Goal: Task Accomplishment & Management: Use online tool/utility

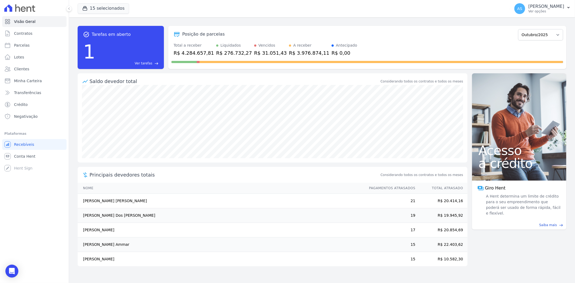
click at [143, 65] on span "Ver tarefas" at bounding box center [144, 63] width 18 height 5
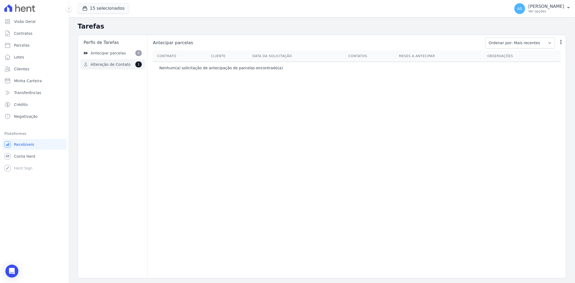
click at [107, 63] on span "Alteração de Contato" at bounding box center [111, 65] width 40 height 6
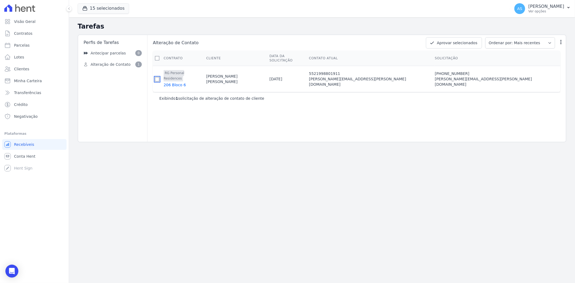
click at [159, 77] on input "checkbox" at bounding box center [157, 79] width 4 height 4
checkbox input "true"
click at [453, 43] on button "Aprovar selecionados" at bounding box center [454, 42] width 56 height 11
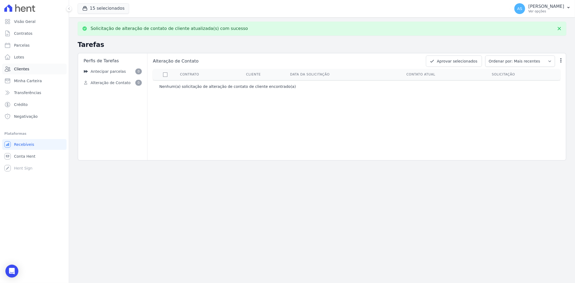
click at [25, 69] on span "Clientes" at bounding box center [21, 68] width 15 height 5
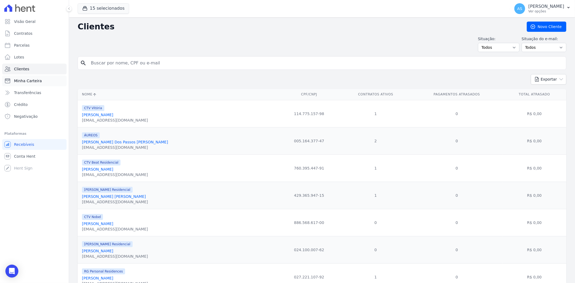
click at [25, 78] on span "Minha Carteira" at bounding box center [28, 80] width 28 height 5
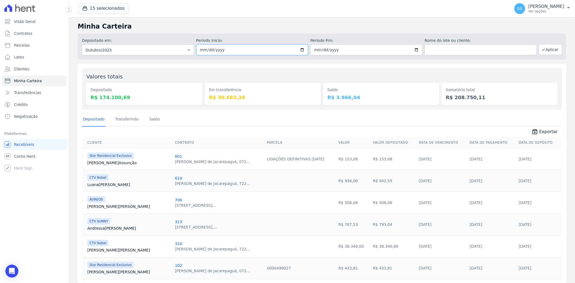
click at [302, 48] on input "2025-10-01" at bounding box center [252, 49] width 112 height 11
type input "[DATE]"
click at [413, 49] on input "2025-10-31" at bounding box center [366, 49] width 112 height 11
type input "[DATE]"
click at [546, 47] on button "Aplicar" at bounding box center [550, 49] width 23 height 11
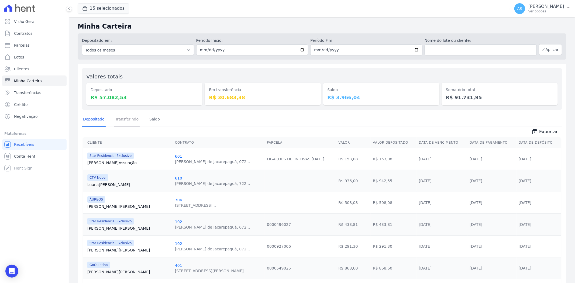
click at [120, 120] on link "Transferindo" at bounding box center [127, 120] width 26 height 14
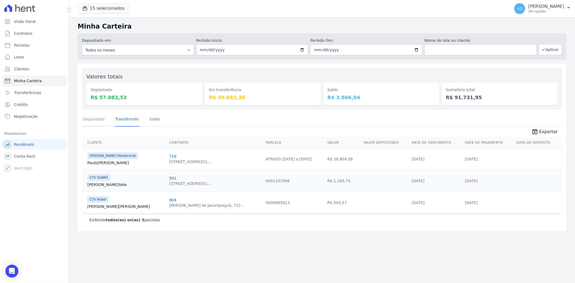
click at [92, 120] on link "Depositado" at bounding box center [94, 120] width 24 height 14
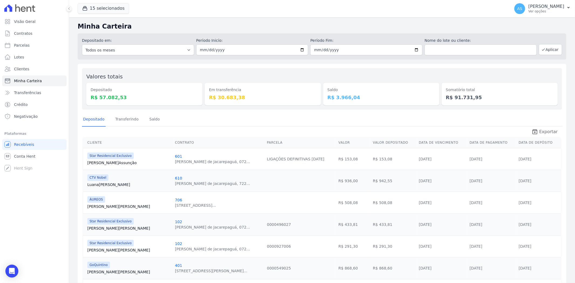
click at [540, 129] on span "Exportar" at bounding box center [548, 132] width 19 height 6
click at [32, 20] on span "Visão Geral" at bounding box center [25, 21] width 22 height 5
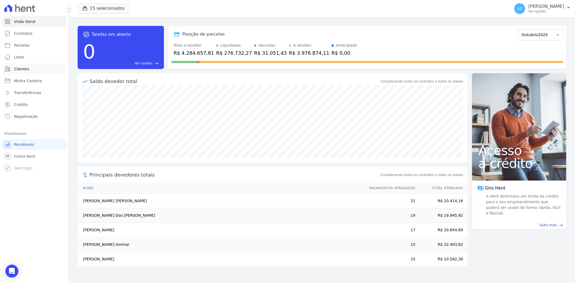
click at [20, 68] on span "Clientes" at bounding box center [21, 68] width 15 height 5
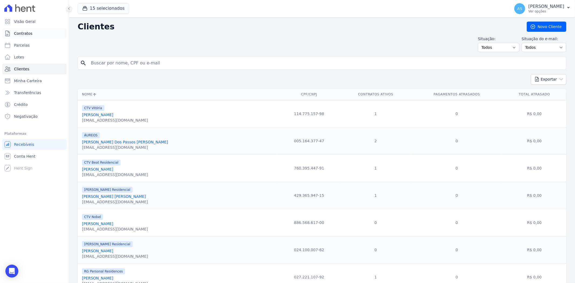
click at [25, 31] on span "Contratos" at bounding box center [23, 33] width 18 height 5
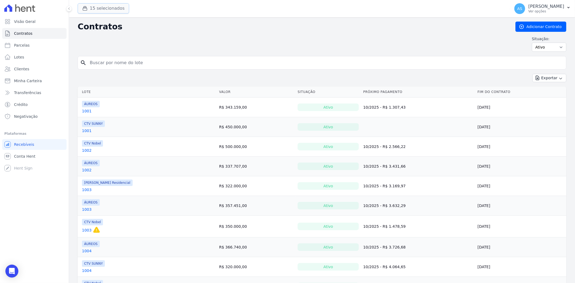
click at [102, 9] on button "15 selecionados" at bounding box center [103, 8] width 51 height 10
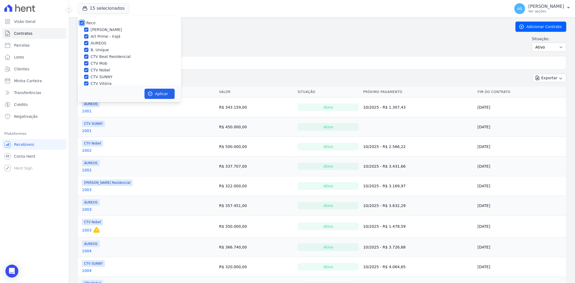
click at [81, 21] on input "Reco" at bounding box center [82, 23] width 4 height 4
checkbox input "false"
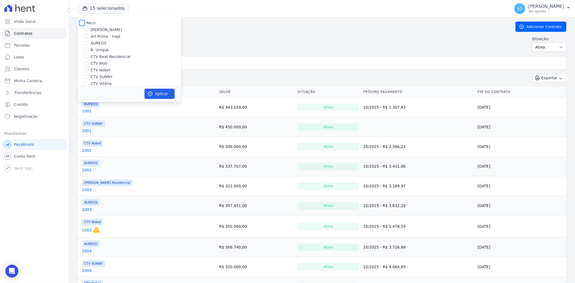
checkbox input "false"
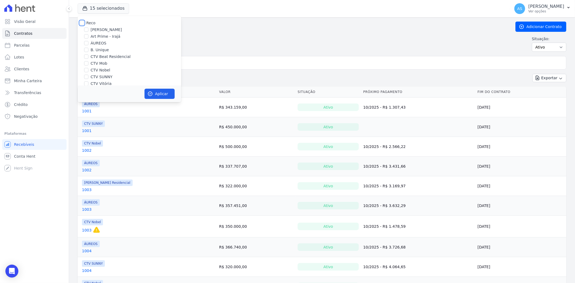
checkbox input "false"
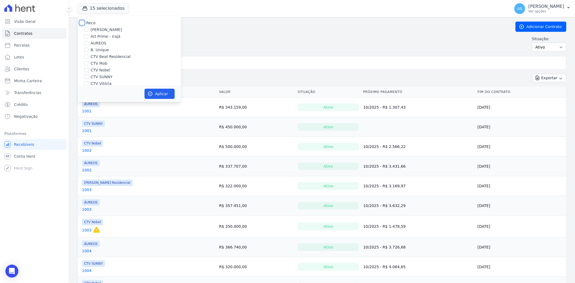
checkbox input "false"
click at [103, 36] on label "Art Prime - Irajá" at bounding box center [106, 37] width 30 height 6
click at [88, 36] on input "Art Prime - Irajá" at bounding box center [86, 36] width 4 height 4
checkbox input "true"
click at [158, 95] on button "Aplicar" at bounding box center [159, 94] width 30 height 10
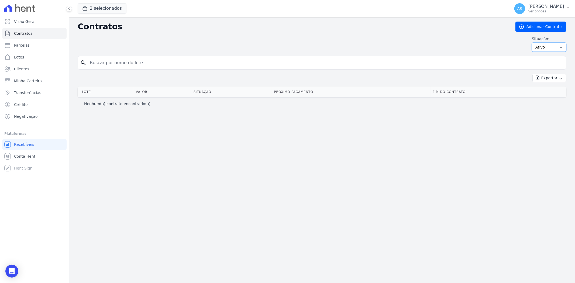
click at [559, 46] on select "Ativo Todos Pausado Distratado Rascunho Expirado Encerrado" at bounding box center [549, 47] width 34 height 9
select select "on_hold"
click at [534, 43] on select "Ativo Todos Pausado Distratado Rascunho Expirado Encerrado" at bounding box center [549, 47] width 34 height 9
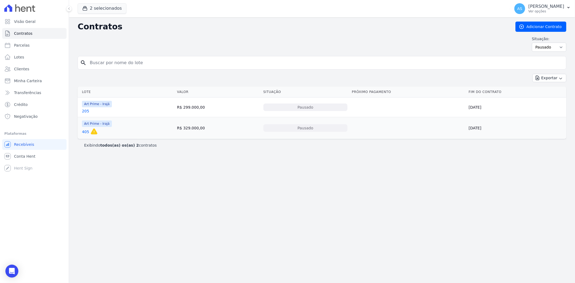
click at [87, 110] on link "205" at bounding box center [85, 110] width 7 height 5
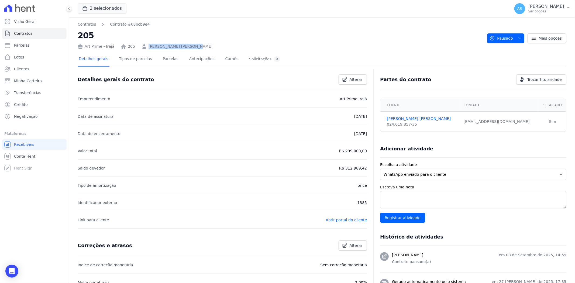
drag, startPoint x: 193, startPoint y: 45, endPoint x: 145, endPoint y: 45, distance: 48.5
click at [145, 45] on div "Art Prime - Irajá 205 Anderson Domingues Dias" at bounding box center [280, 46] width 405 height 8
copy link "Anderson Domingues Dias"
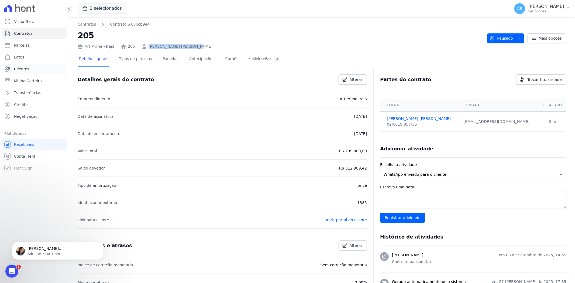
click at [27, 70] on span "Clientes" at bounding box center [21, 68] width 15 height 5
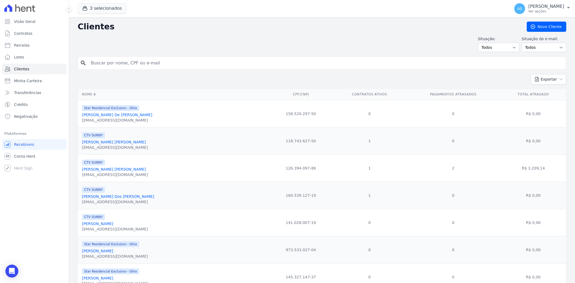
click at [103, 63] on input "search" at bounding box center [326, 63] width 476 height 11
type input "Edson da Silva Vieira"
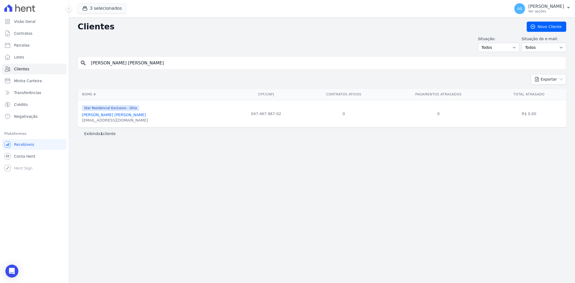
click at [97, 116] on link "Edson Da Silva Vieira" at bounding box center [114, 115] width 64 height 4
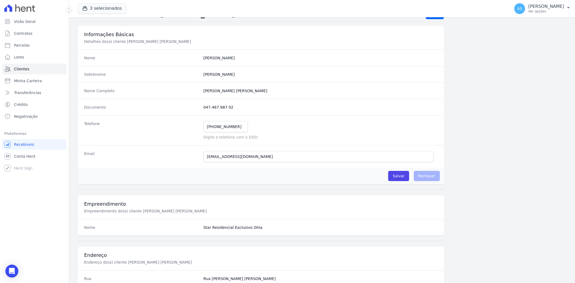
scroll to position [12, 0]
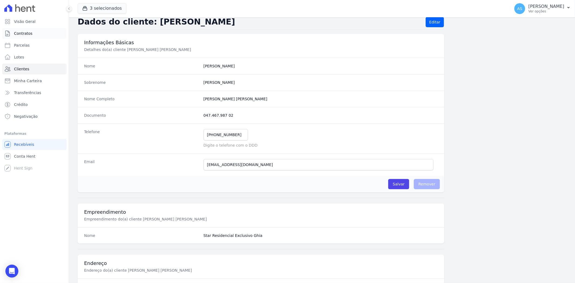
click at [15, 33] on span "Contratos" at bounding box center [23, 33] width 18 height 5
click at [97, 8] on button "3 selecionados" at bounding box center [102, 8] width 49 height 10
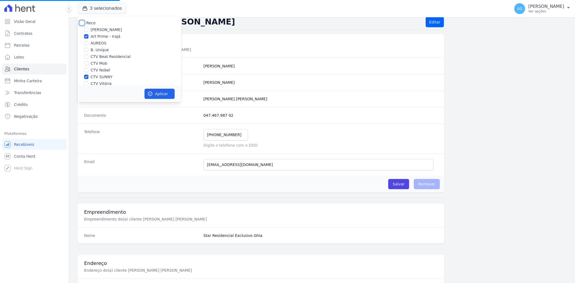
click at [82, 22] on input "Reco" at bounding box center [82, 23] width 4 height 4
checkbox input "true"
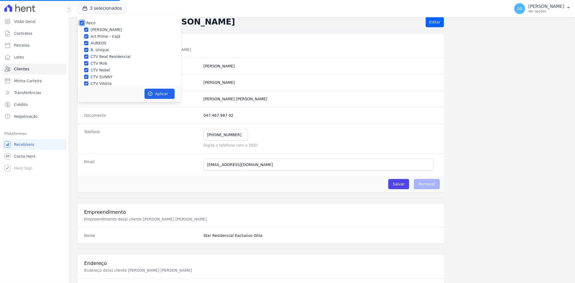
checkbox input "true"
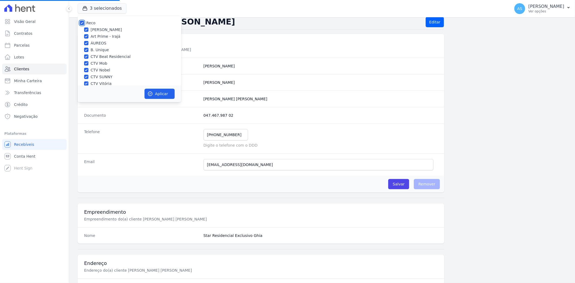
checkbox input "true"
click at [158, 95] on button "Aplicar" at bounding box center [159, 94] width 30 height 10
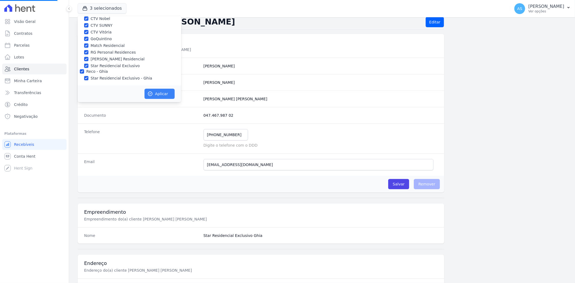
scroll to position [50, 0]
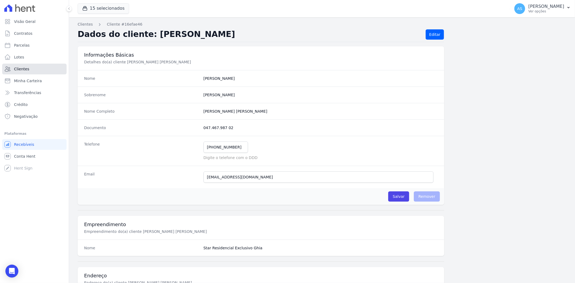
click at [20, 69] on span "Clientes" at bounding box center [21, 68] width 15 height 5
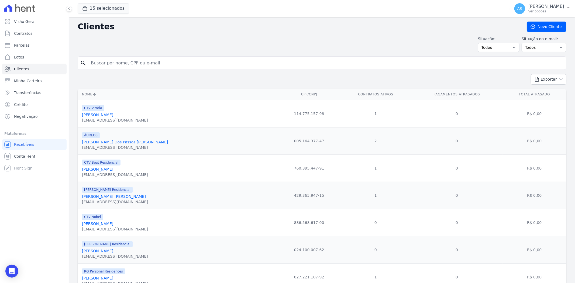
click at [98, 65] on input "search" at bounding box center [326, 63] width 476 height 11
type input "Edson da Silva Vieira"
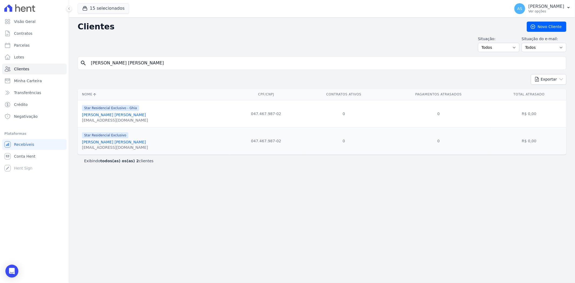
click at [103, 141] on link "Edson Da Silva Vieira" at bounding box center [114, 142] width 64 height 4
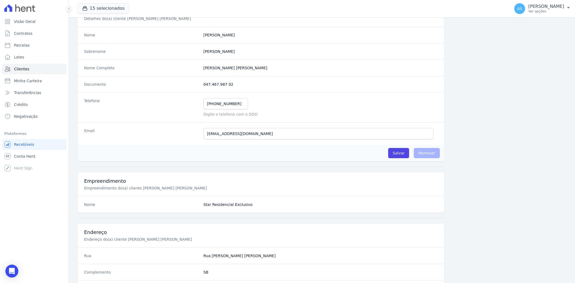
scroll to position [209, 0]
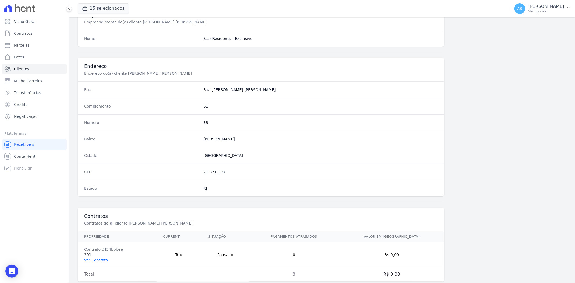
click at [87, 260] on link "Ver Contrato" at bounding box center [96, 260] width 24 height 4
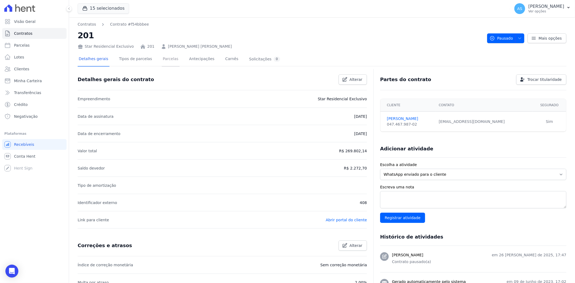
click at [163, 57] on link "Parcelas" at bounding box center [171, 59] width 18 height 14
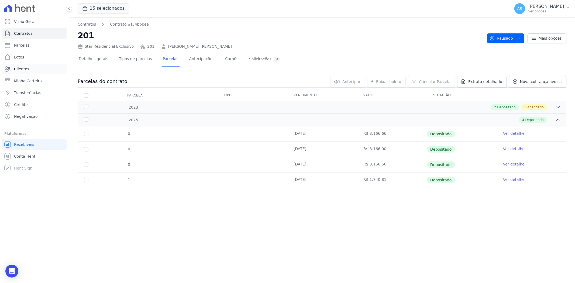
click at [26, 68] on span "Clientes" at bounding box center [21, 68] width 15 height 5
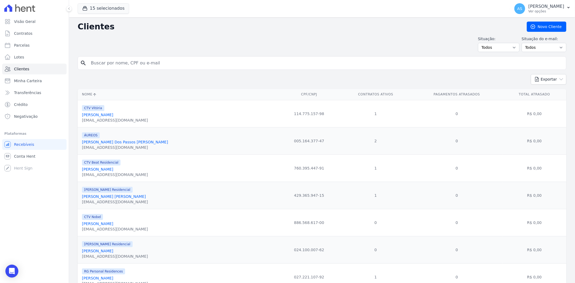
click at [102, 65] on input "search" at bounding box center [326, 63] width 476 height 11
paste input "• Douglas Soares Candido da Silva"
type input "• Douglas Soares Candido da Silva"
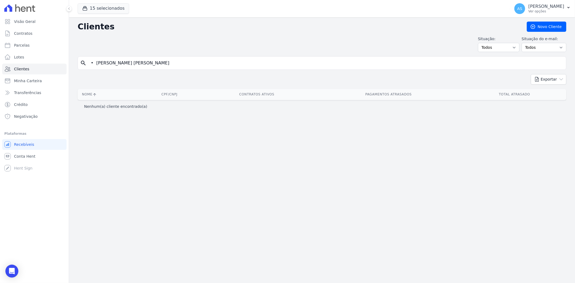
click at [95, 63] on input "• Douglas Soares Candido da Silva" at bounding box center [326, 63] width 476 height 11
type input "Douglas Soares Candido da Silva"
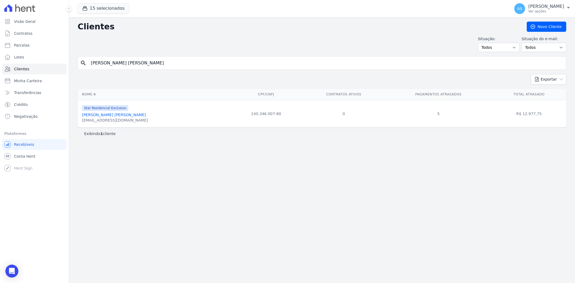
click at [102, 116] on link "Douglas Soares Candido Da Silva" at bounding box center [114, 115] width 64 height 4
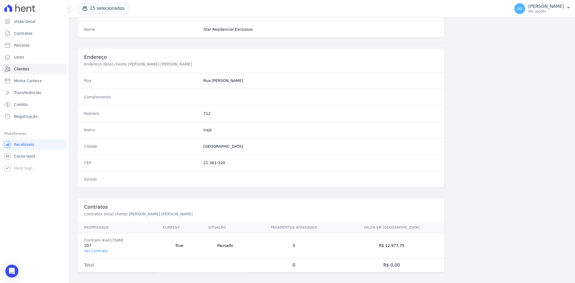
scroll to position [222, 0]
click at [94, 246] on link "Ver Contrato" at bounding box center [96, 248] width 24 height 4
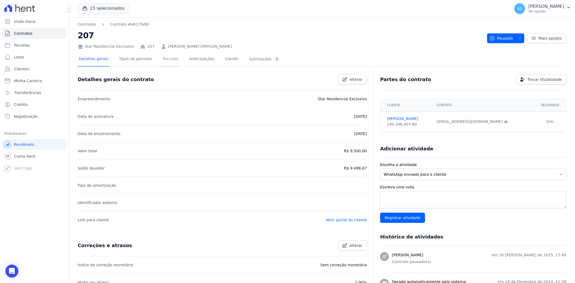
click at [163, 61] on link "Parcelas" at bounding box center [171, 59] width 18 height 14
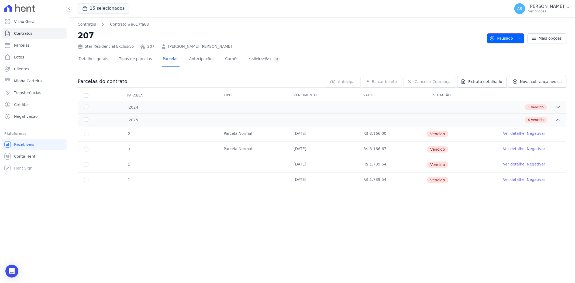
click at [522, 37] on icon "button" at bounding box center [519, 38] width 4 height 4
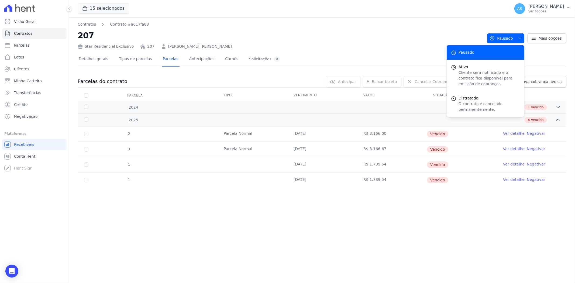
click at [537, 132] on link "Negativar" at bounding box center [536, 133] width 19 height 4
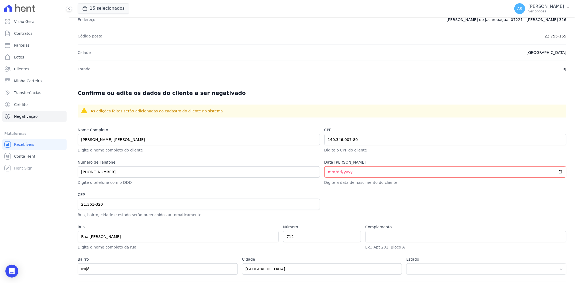
scroll to position [150, 0]
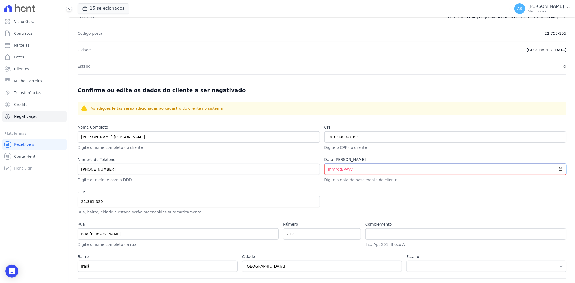
click at [327, 171] on input "Data de Nascimento" at bounding box center [445, 169] width 242 height 11
type input "1992-09-24"
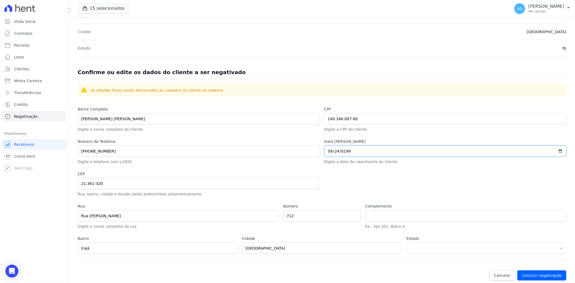
scroll to position [175, 0]
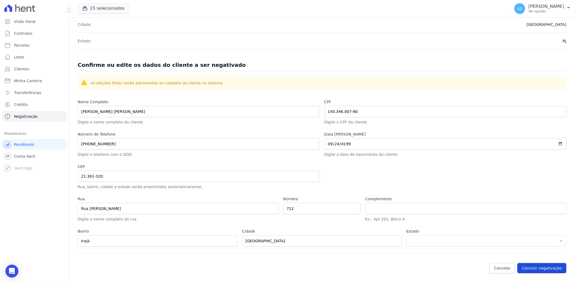
click at [532, 269] on button "Concluir negativação" at bounding box center [541, 268] width 49 height 10
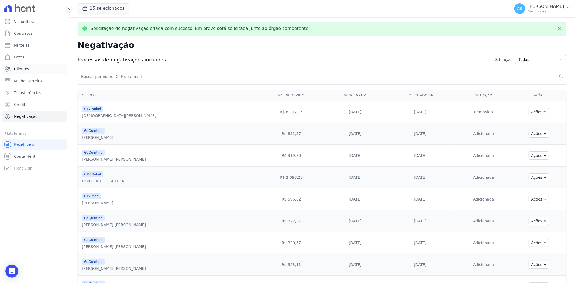
click at [22, 69] on span "Clientes" at bounding box center [21, 68] width 15 height 5
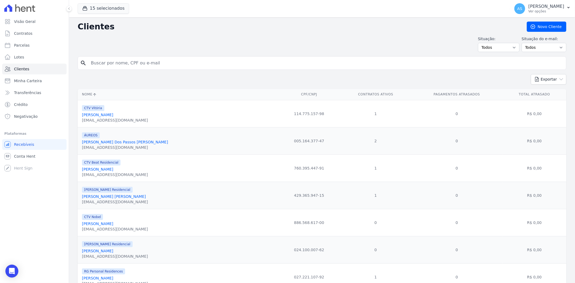
click at [106, 66] on input "search" at bounding box center [326, 63] width 476 height 11
paste input "• Douglas Soares Candido da Silva"
click at [98, 63] on input "• Douglas Soares Candido da Silva" at bounding box center [326, 63] width 476 height 11
click at [95, 63] on input "• Douglas Soares Candido da Silva" at bounding box center [326, 63] width 476 height 11
type input "Douglas Soares Candido da Silva"
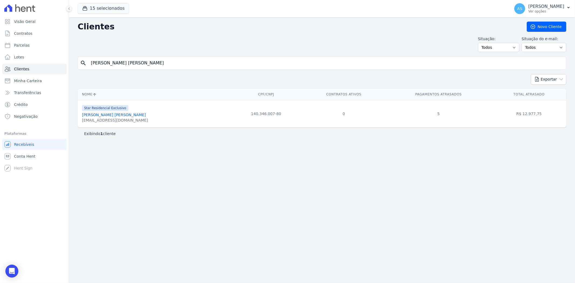
click at [98, 116] on link "Douglas Soares Candido Da Silva" at bounding box center [114, 115] width 64 height 4
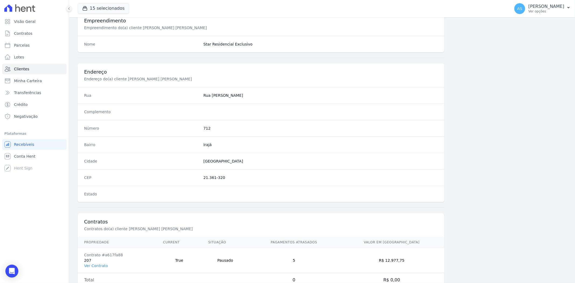
scroll to position [222, 0]
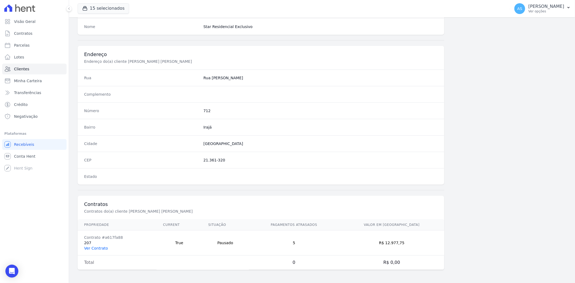
click at [96, 247] on link "Ver Contrato" at bounding box center [96, 248] width 24 height 4
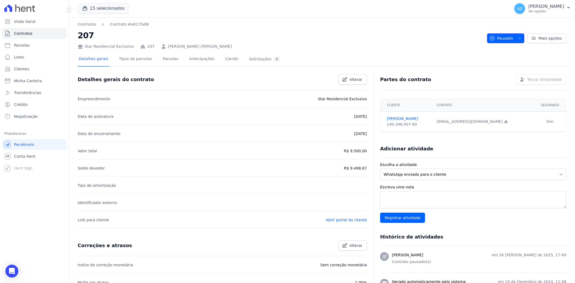
click at [516, 35] on span "button" at bounding box center [518, 38] width 7 height 9
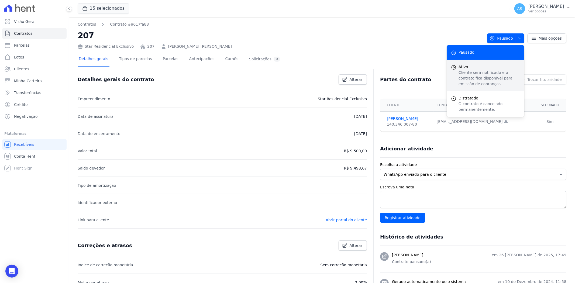
click at [471, 77] on p "Cliente será notificado e o contrato fica disponível para emissão de cobranças." at bounding box center [488, 78] width 61 height 17
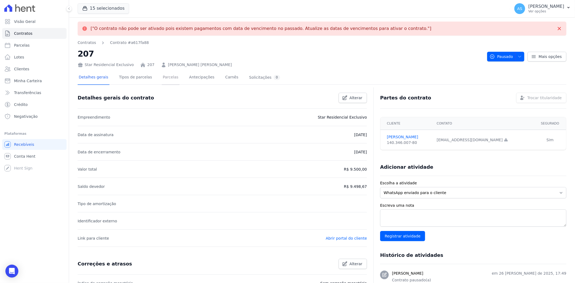
click at [163, 77] on link "Parcelas" at bounding box center [171, 78] width 18 height 14
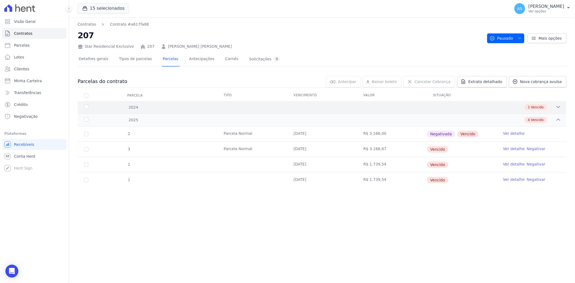
click at [556, 105] on icon at bounding box center [557, 106] width 5 height 5
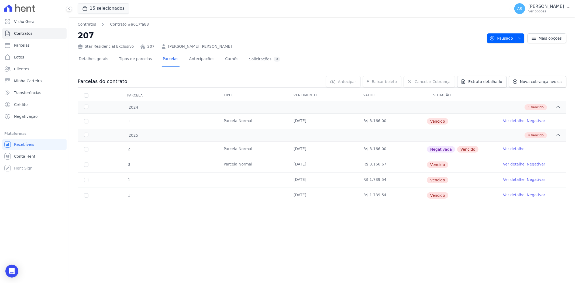
click at [531, 120] on link "Negativar" at bounding box center [536, 121] width 19 height 4
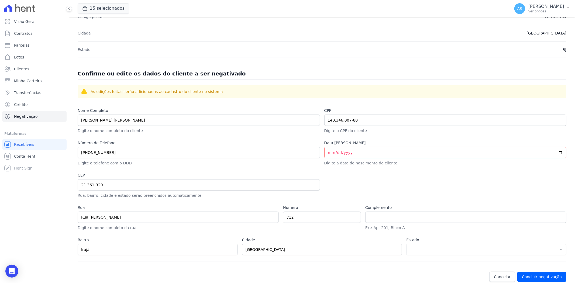
scroll to position [175, 0]
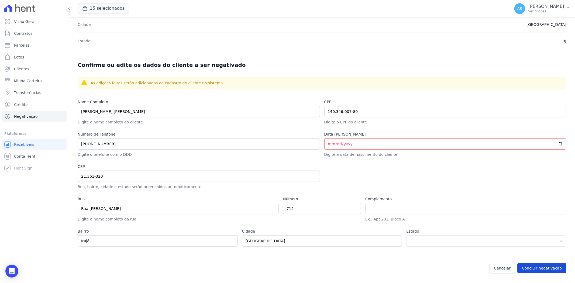
click at [541, 266] on button "Concluir negativação" at bounding box center [541, 268] width 49 height 10
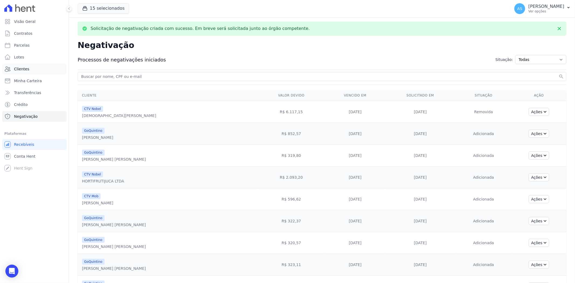
click at [18, 70] on span "Clientes" at bounding box center [21, 68] width 15 height 5
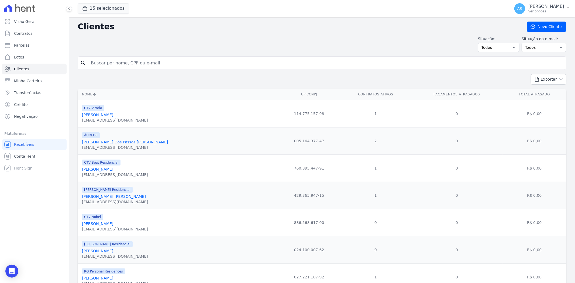
click at [101, 65] on input "search" at bounding box center [326, 63] width 476 height 11
type input "douglas"
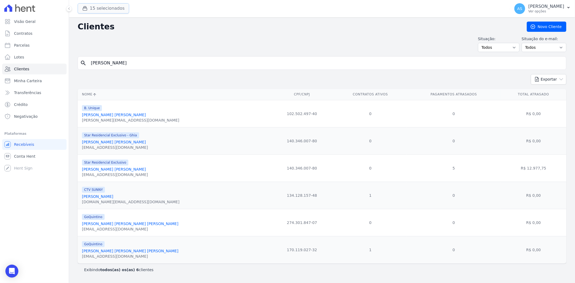
click at [90, 6] on button "15 selecionados" at bounding box center [103, 8] width 51 height 10
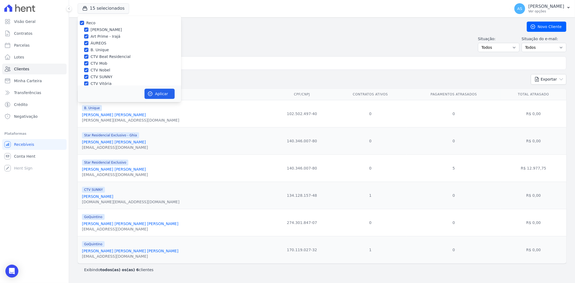
click at [80, 20] on div "Reco Amaré Arpoador Art Prime - Irajá ÁUREOS B. Unique CTV Beat Residencial CTV…" at bounding box center [129, 76] width 103 height 121
click at [81, 21] on input "Reco" at bounding box center [82, 23] width 4 height 4
checkbox input "false"
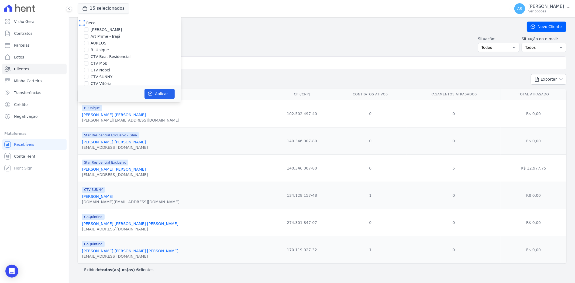
checkbox input "false"
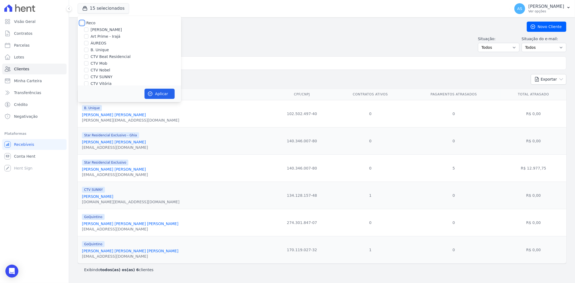
checkbox input "false"
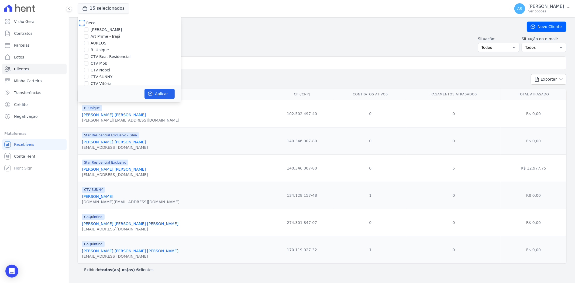
checkbox input "false"
click at [94, 65] on label "Star Residencial Exclusivo" at bounding box center [115, 66] width 49 height 6
click at [88, 65] on input "Star Residencial Exclusivo" at bounding box center [86, 66] width 4 height 4
checkbox input "true"
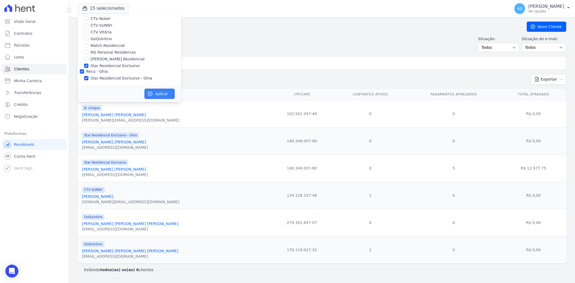
click at [153, 93] on button "Aplicar" at bounding box center [159, 94] width 30 height 10
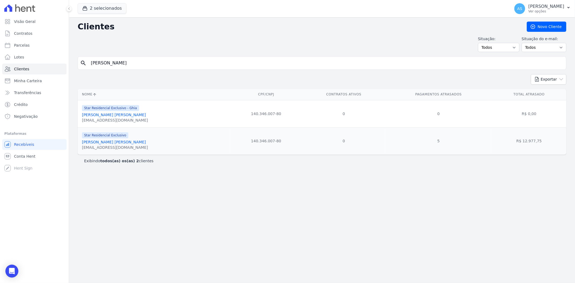
click at [94, 142] on link "Douglas Soares Candido Da Silva" at bounding box center [114, 142] width 64 height 4
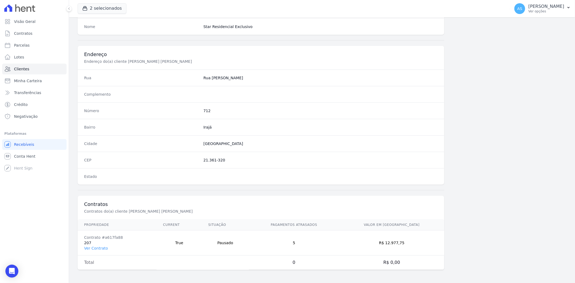
scroll to position [222, 0]
click at [95, 248] on link "Ver Contrato" at bounding box center [96, 248] width 24 height 4
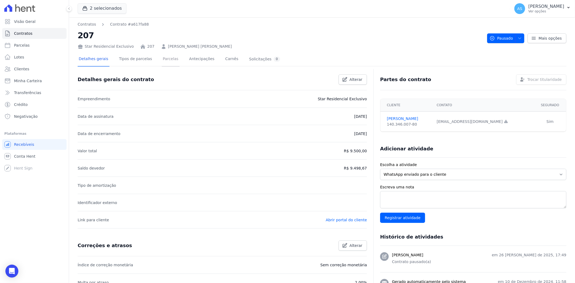
click at [162, 59] on link "Parcelas" at bounding box center [171, 59] width 18 height 14
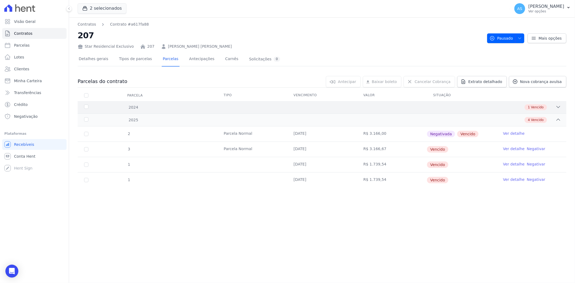
click at [554, 105] on div "1 Vencido" at bounding box center [346, 107] width 430 height 6
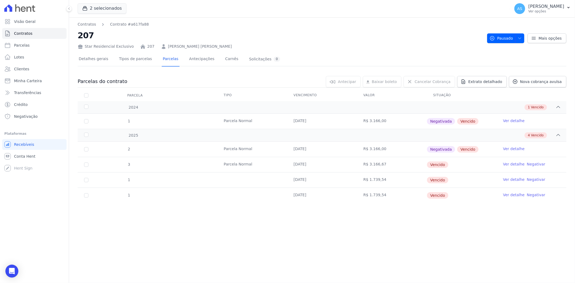
click at [534, 165] on link "Negativar" at bounding box center [536, 164] width 19 height 4
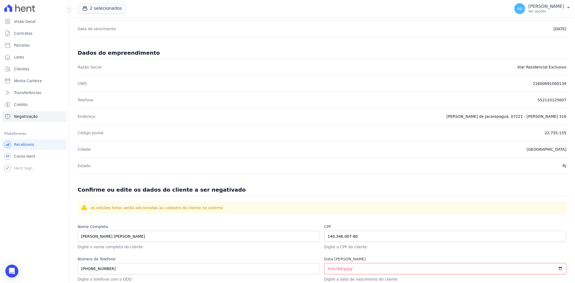
scroll to position [175, 0]
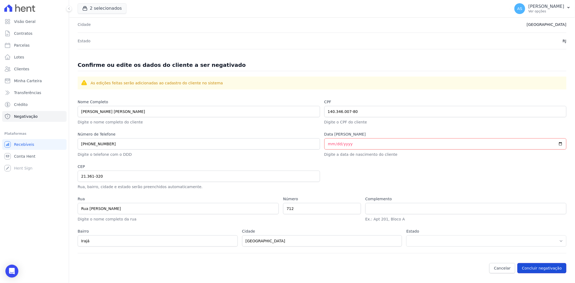
click at [538, 266] on button "Concluir negativação" at bounding box center [541, 268] width 49 height 10
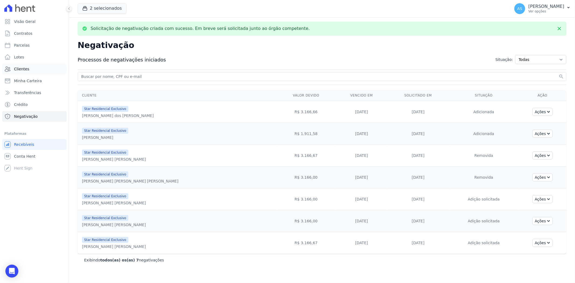
click at [16, 69] on span "Clientes" at bounding box center [21, 68] width 15 height 5
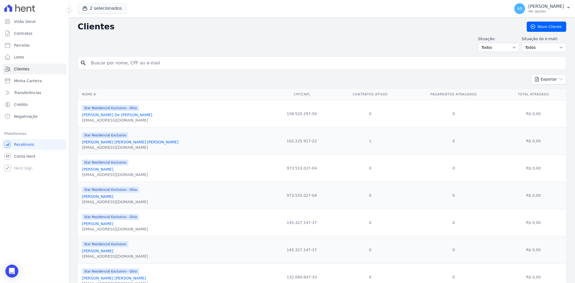
click at [106, 64] on input "search" at bounding box center [326, 63] width 476 height 11
type input "douglas"
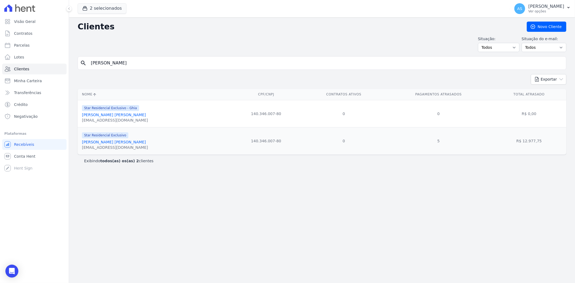
click at [111, 141] on link "Douglas Soares Candido Da Silva" at bounding box center [114, 142] width 64 height 4
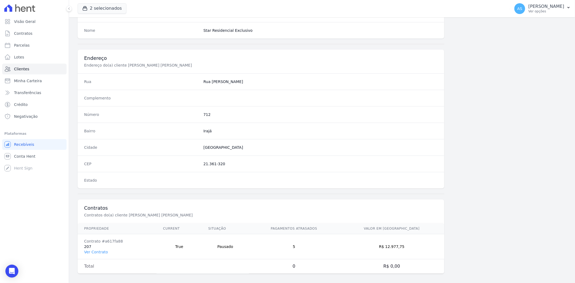
scroll to position [222, 0]
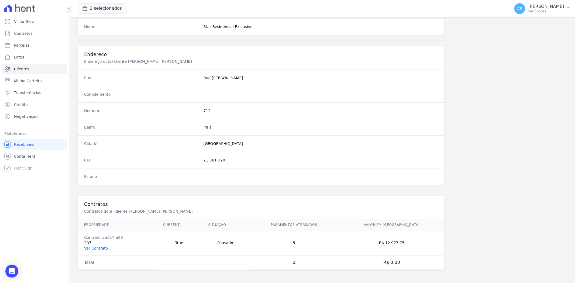
click at [94, 247] on link "Ver Contrato" at bounding box center [96, 248] width 24 height 4
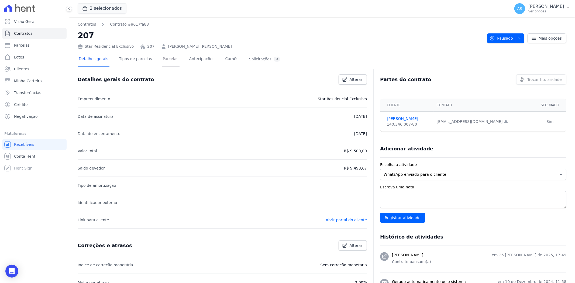
click at [162, 58] on link "Parcelas" at bounding box center [171, 59] width 18 height 14
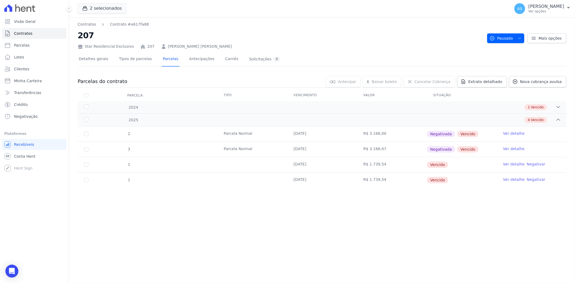
click at [533, 165] on link "Negativar" at bounding box center [536, 164] width 19 height 4
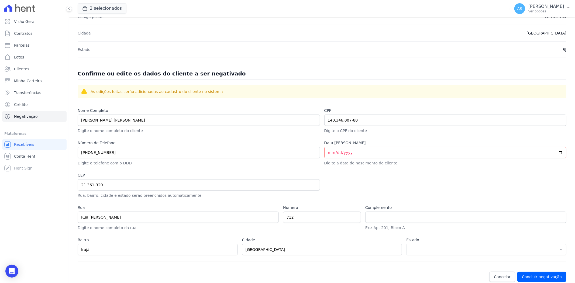
scroll to position [175, 0]
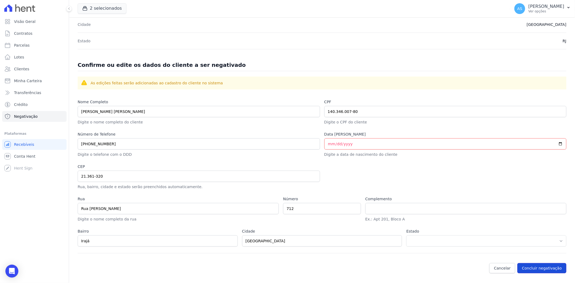
click at [530, 269] on button "Concluir negativação" at bounding box center [541, 268] width 49 height 10
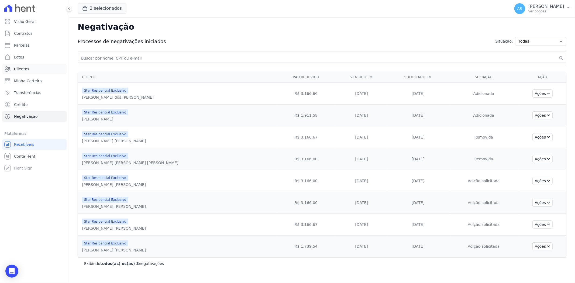
click at [17, 70] on span "Clientes" at bounding box center [21, 68] width 15 height 5
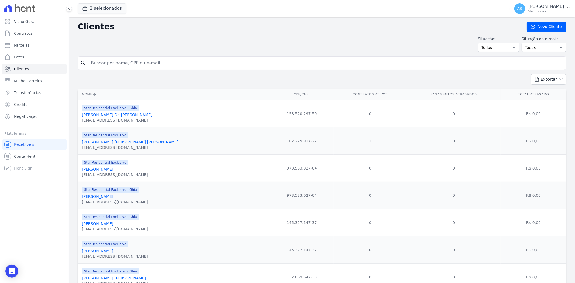
click at [99, 61] on input "search" at bounding box center [326, 63] width 476 height 11
type input "Douglas Soares Candido da Silva"
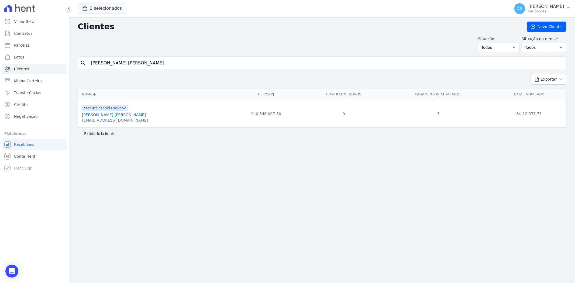
click at [97, 114] on link "Douglas Soares Candido Da Silva" at bounding box center [114, 115] width 64 height 4
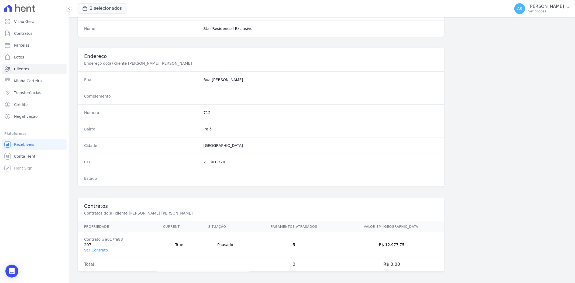
scroll to position [222, 0]
click at [95, 248] on link "Ver Contrato" at bounding box center [96, 248] width 24 height 4
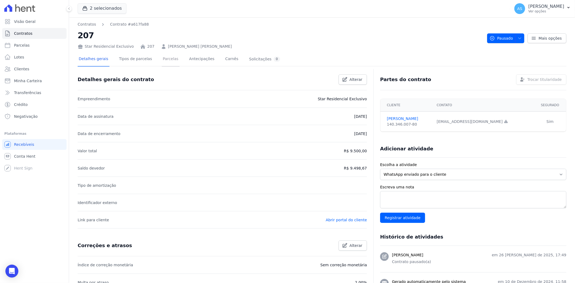
click at [164, 60] on link "Parcelas" at bounding box center [171, 59] width 18 height 14
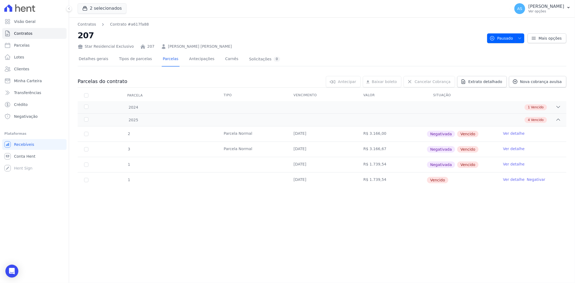
click at [537, 180] on link "Negativar" at bounding box center [536, 179] width 19 height 4
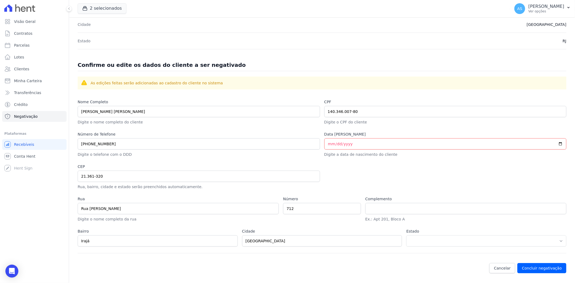
scroll to position [175, 0]
click at [540, 268] on button "Concluir negativação" at bounding box center [541, 268] width 49 height 10
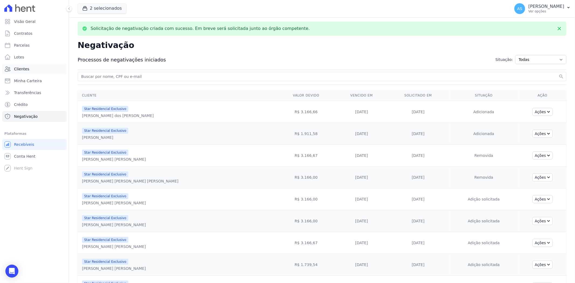
click at [20, 68] on span "Clientes" at bounding box center [21, 68] width 15 height 5
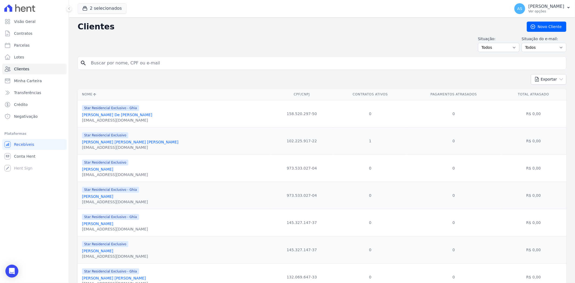
click at [107, 63] on input "search" at bounding box center [326, 63] width 476 height 11
type input "douglas"
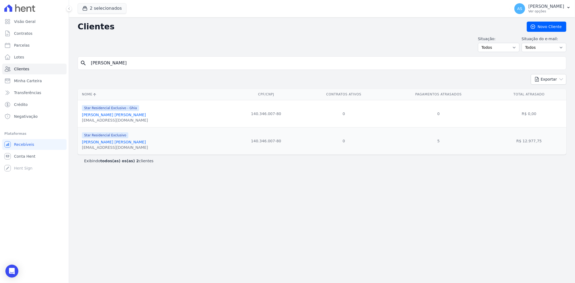
click at [99, 143] on link "Douglas Soares Candido Da Silva" at bounding box center [114, 142] width 64 height 4
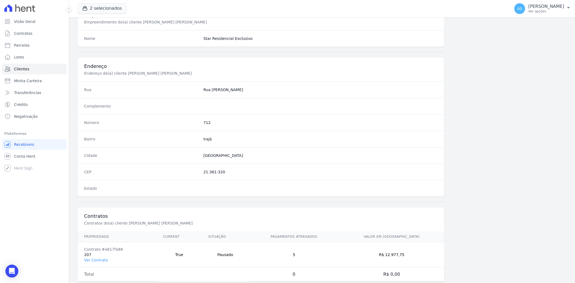
scroll to position [222, 0]
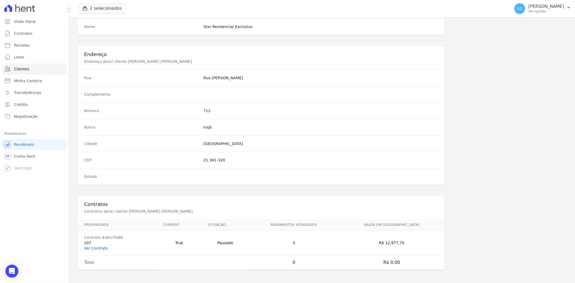
click at [94, 248] on link "Ver Contrato" at bounding box center [96, 248] width 24 height 4
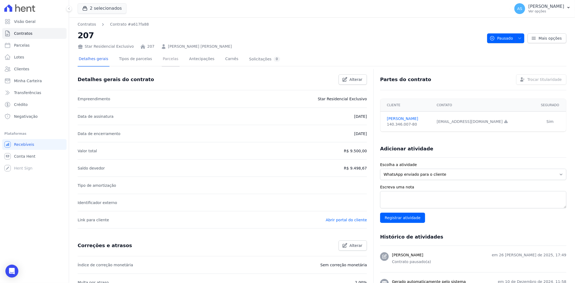
click at [162, 60] on link "Parcelas" at bounding box center [171, 59] width 18 height 14
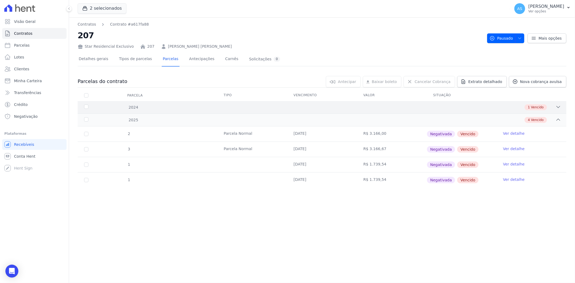
click at [558, 106] on icon at bounding box center [557, 106] width 5 height 5
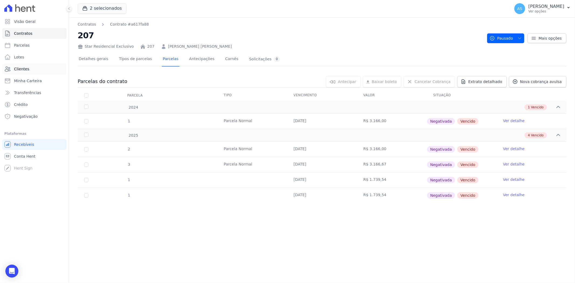
click at [17, 70] on span "Clientes" at bounding box center [21, 68] width 15 height 5
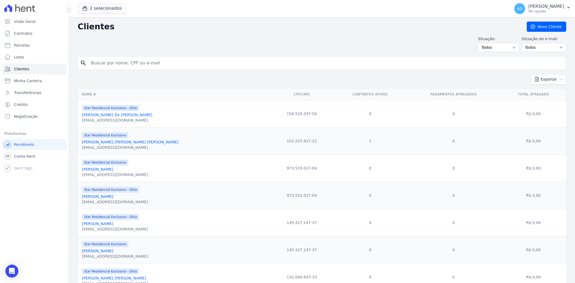
click at [116, 65] on input "search" at bounding box center [326, 63] width 476 height 11
paste input "• Edson da Silva Vieira"
click at [95, 63] on input "• Edson da Silva Vieira" at bounding box center [326, 63] width 476 height 11
type input "Edson da Silva Vieira"
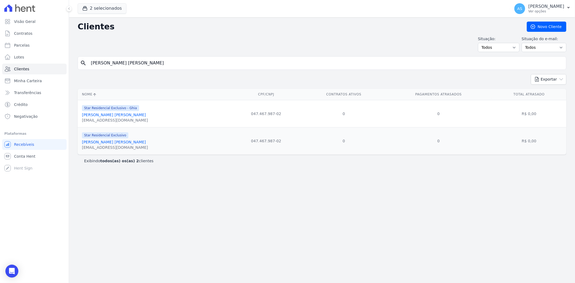
click at [96, 115] on link "Edson Da Silva Vieira" at bounding box center [114, 115] width 64 height 4
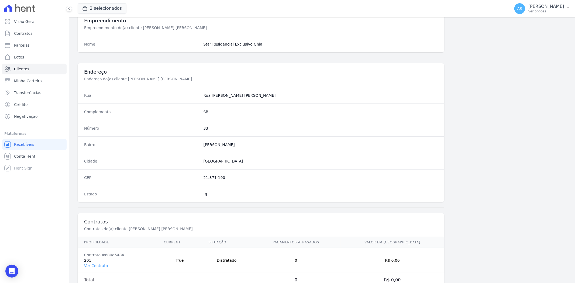
scroll to position [222, 0]
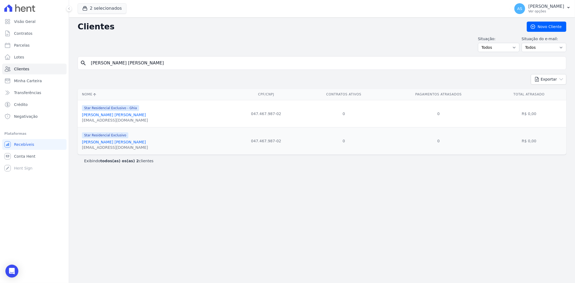
click at [100, 142] on link "Edson Da Silva Vieira" at bounding box center [114, 142] width 64 height 4
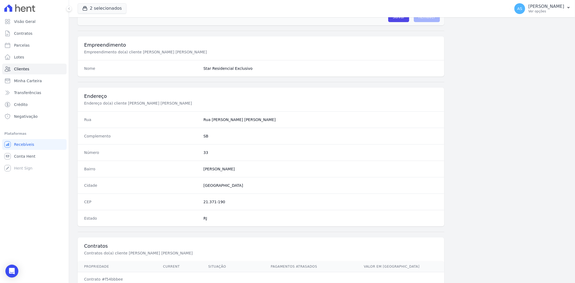
scroll to position [222, 0]
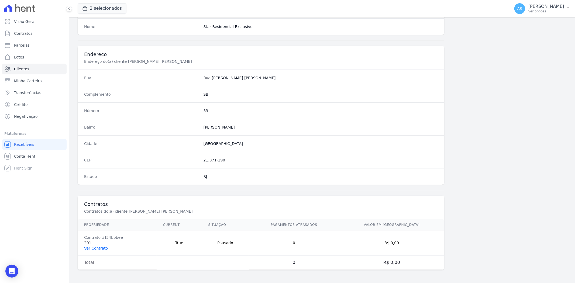
click at [88, 248] on link "Ver Contrato" at bounding box center [96, 248] width 24 height 4
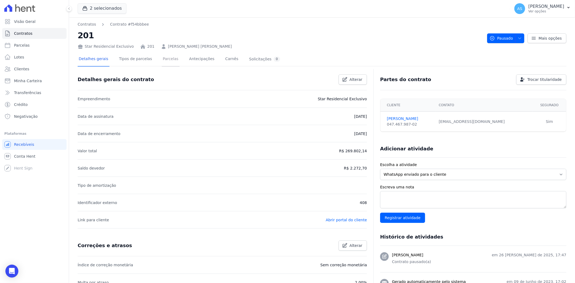
click at [164, 58] on link "Parcelas" at bounding box center [171, 59] width 18 height 14
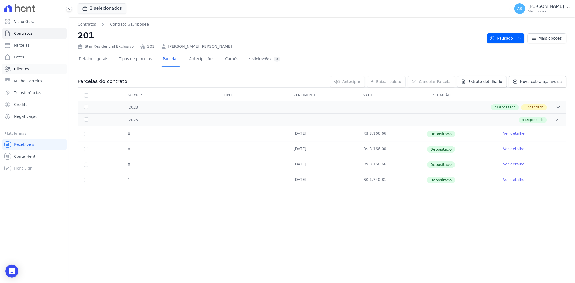
click at [21, 68] on span "Clientes" at bounding box center [21, 68] width 15 height 5
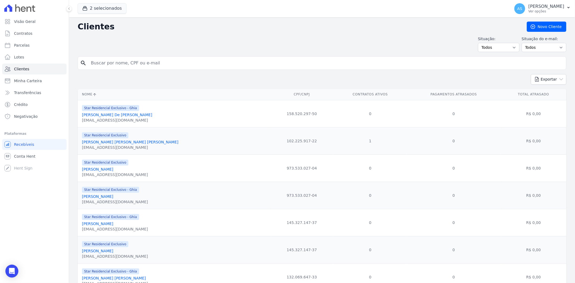
click at [110, 62] on input "search" at bounding box center [326, 63] width 476 height 11
paste input "• Rodrigo Fernando dos Santos Cassimiro"
click at [95, 63] on input "• Rodrigo Fernando dos Santos Cassimiro" at bounding box center [326, 63] width 476 height 11
click at [122, 64] on input "Rodrigo Fernando dos Santos Cassimiro" at bounding box center [326, 63] width 476 height 11
type input "Rodrigo Fernando dos Santos Cassimiro"
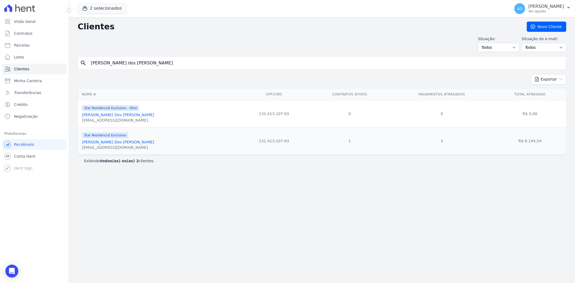
click at [113, 144] on link "Rodrigo Fernando Dos Santos Cassimiro" at bounding box center [118, 142] width 72 height 4
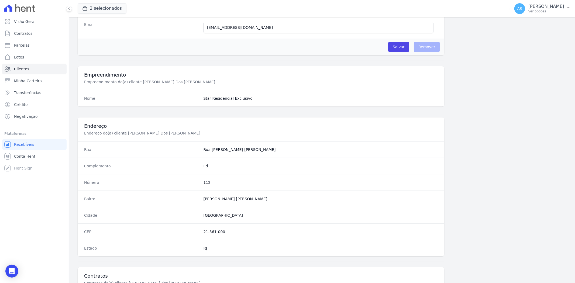
scroll to position [222, 0]
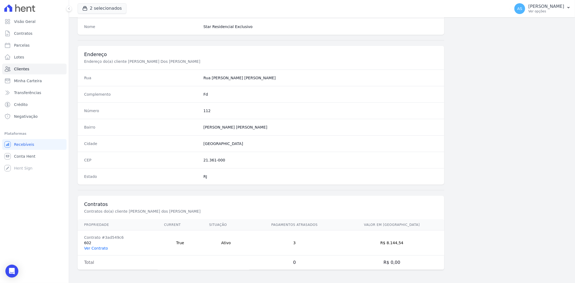
click at [98, 247] on link "Ver Contrato" at bounding box center [96, 248] width 24 height 4
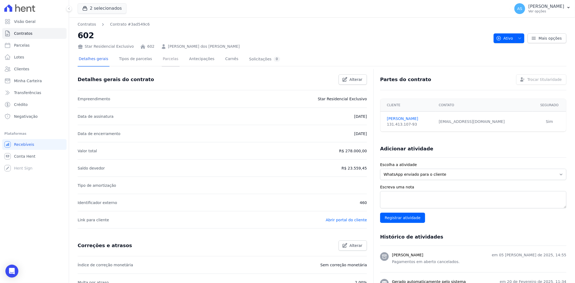
click at [166, 59] on link "Parcelas" at bounding box center [171, 59] width 18 height 14
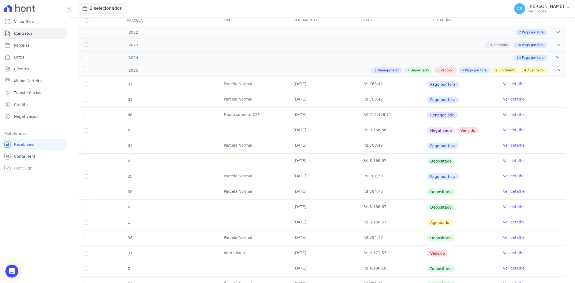
scroll to position [73, 0]
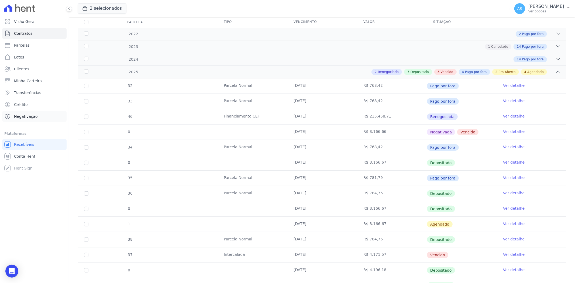
click at [22, 116] on span "Negativação" at bounding box center [26, 116] width 24 height 5
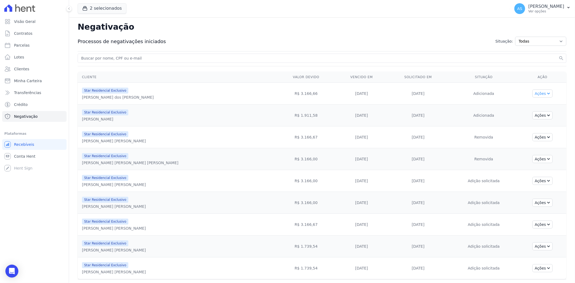
click at [547, 94] on icon "button" at bounding box center [548, 94] width 3 height 2
click at [101, 98] on div "Rodrigo Fernando dos Santos Cassimiro" at bounding box center [118, 97] width 72 height 5
click at [546, 93] on icon "button" at bounding box center [548, 93] width 4 height 4
click at [517, 134] on link "Excluir negativação" at bounding box center [540, 134] width 69 height 8
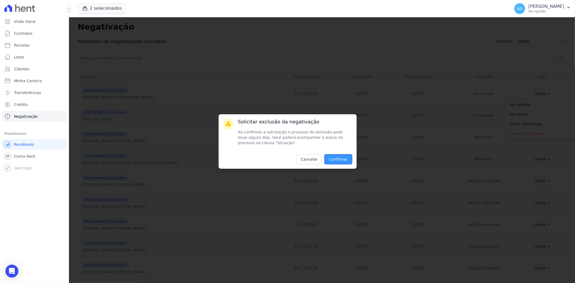
click at [337, 159] on input "Confirmar" at bounding box center [338, 159] width 28 height 10
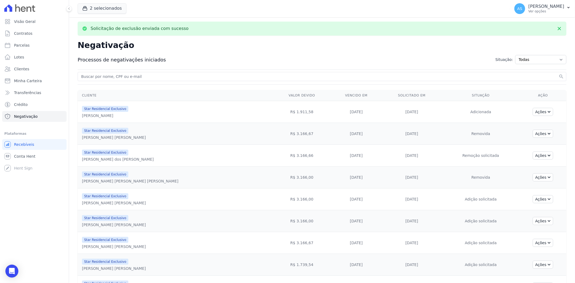
drag, startPoint x: 120, startPoint y: 116, endPoint x: 79, endPoint y: 117, distance: 41.2
click at [79, 117] on td "Star Residencial Exclusivo Rubem Suhett Vieira" at bounding box center [175, 112] width 195 height 22
copy div "Rubem Suhett Vieira"
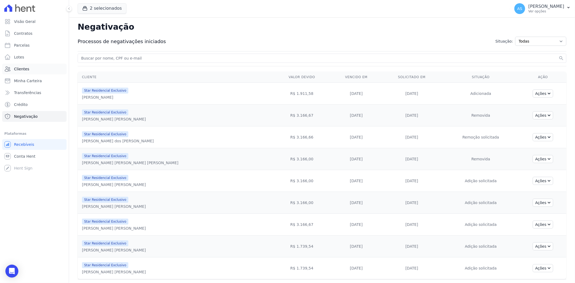
click at [18, 68] on span "Clientes" at bounding box center [21, 68] width 15 height 5
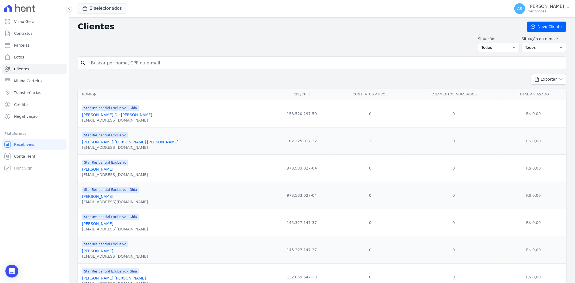
click at [102, 62] on input "search" at bounding box center [326, 63] width 476 height 11
paste input "Rubem Suhett Vieira"
click at [134, 64] on input "Rubem Suhett Vieira" at bounding box center [326, 63] width 476 height 11
type input "Rubem Suhett Vieira"
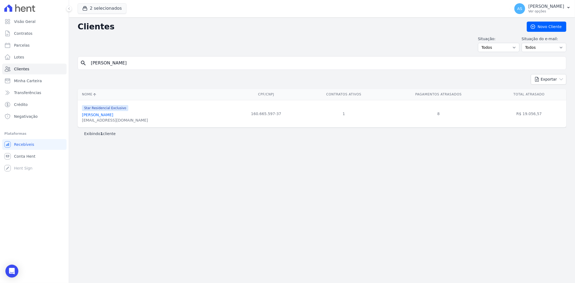
click at [91, 115] on link "Rubem Suhett Vieira" at bounding box center [97, 115] width 31 height 4
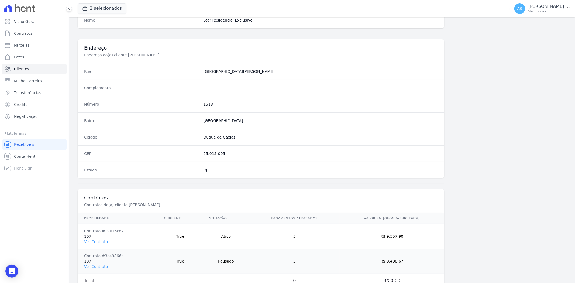
scroll to position [247, 0]
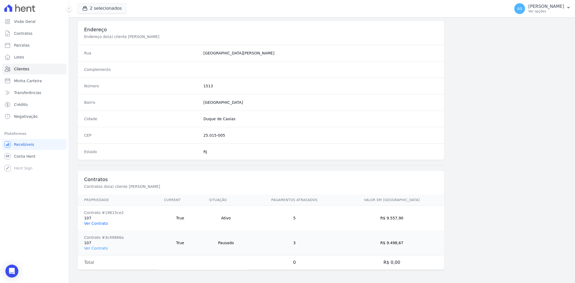
click at [90, 223] on link "Ver Contrato" at bounding box center [96, 223] width 24 height 4
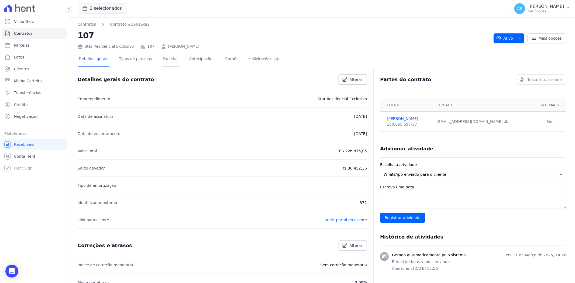
click at [165, 61] on link "Parcelas" at bounding box center [171, 59] width 18 height 14
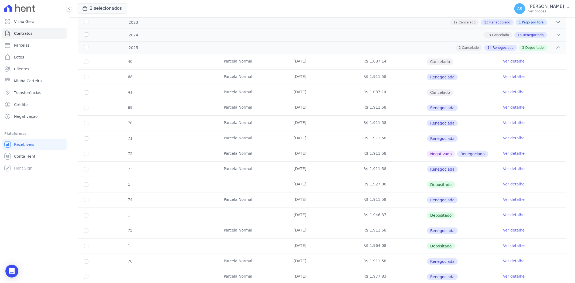
scroll to position [57, 0]
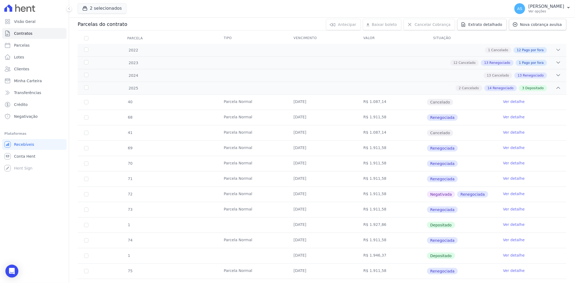
click at [508, 117] on link "Ver detalhe" at bounding box center [514, 116] width 22 height 5
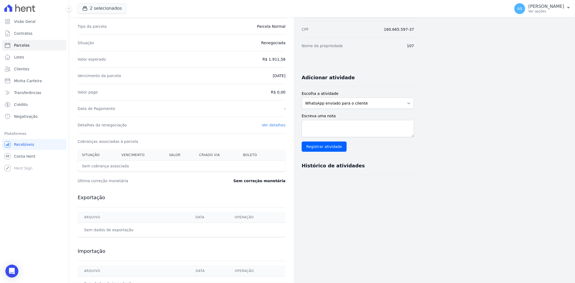
scroll to position [84, 0]
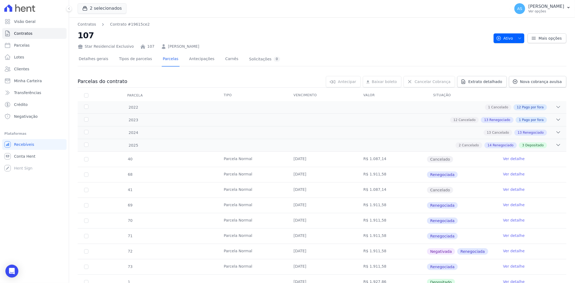
click at [504, 204] on link "Ver detalhe" at bounding box center [514, 204] width 22 height 5
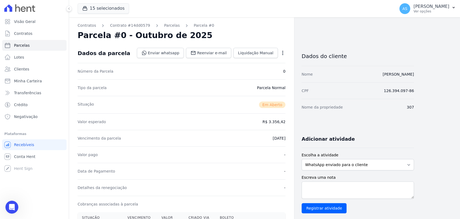
scroll to position [150, 0]
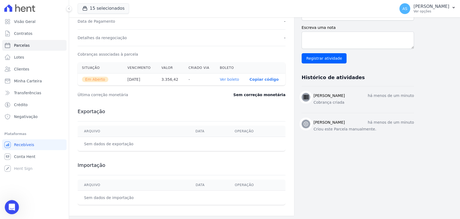
click at [8, 205] on icon "Abrir mensagem da Intercom" at bounding box center [11, 206] width 9 height 9
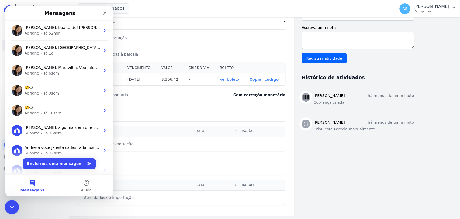
scroll to position [0, 0]
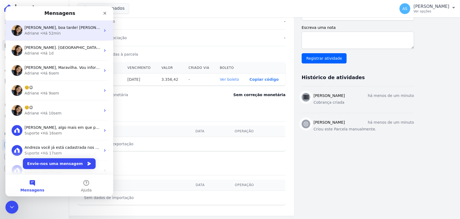
click at [89, 30] on span "Olá Andreza, boa tarde! Andreza, cobrança foi criada a menos de 00:30 (trinta m…" at bounding box center [220, 27] width 391 height 4
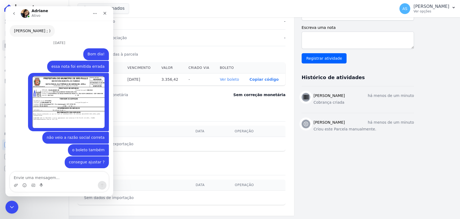
scroll to position [2210, 0]
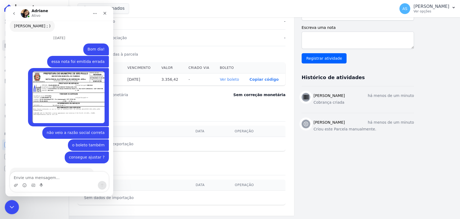
drag, startPoint x: 206, startPoint y: 326, endPoint x: 10, endPoint y: 203, distance: 232.1
click at [9, 203] on icon "Fechar mensagem da Intercom" at bounding box center [11, 206] width 6 height 6
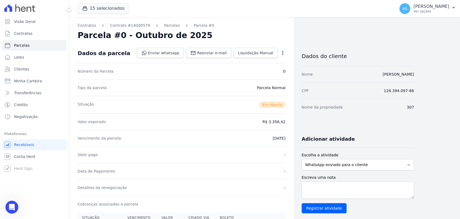
scroll to position [2201, 0]
click at [167, 26] on link "Parcelas" at bounding box center [172, 26] width 16 height 6
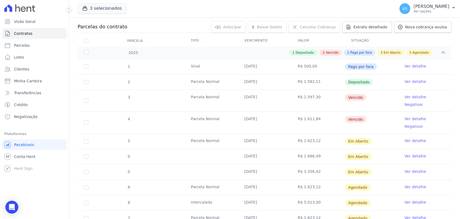
scroll to position [60, 0]
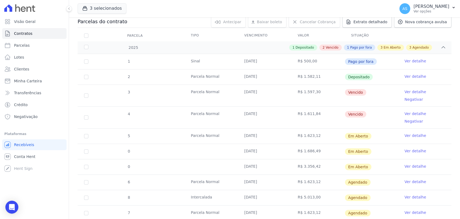
click at [407, 163] on link "Ver detalhe" at bounding box center [415, 165] width 22 height 5
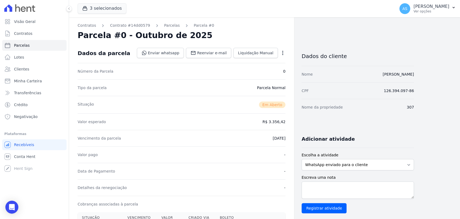
click at [281, 54] on icon "button" at bounding box center [282, 52] width 5 height 5
click at [254, 71] on link "Cancelar Cobrança" at bounding box center [259, 70] width 47 height 10
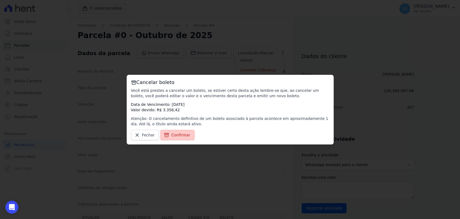
click at [181, 136] on span "Confirmar" at bounding box center [180, 134] width 19 height 5
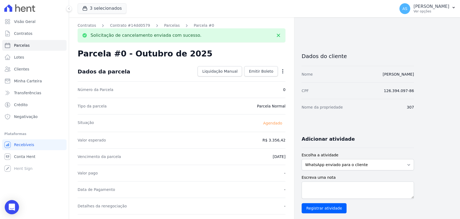
click at [10, 205] on icon "Open Intercom Messenger" at bounding box center [12, 206] width 6 height 7
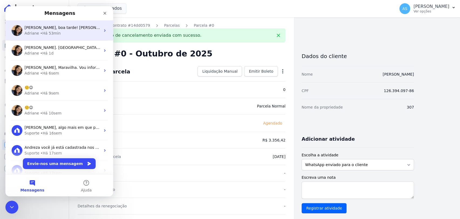
click at [65, 30] on div "Adriane • Há 53min" at bounding box center [63, 33] width 76 height 6
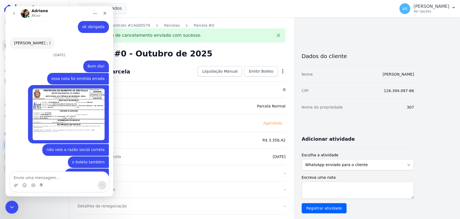
scroll to position [2201, 0]
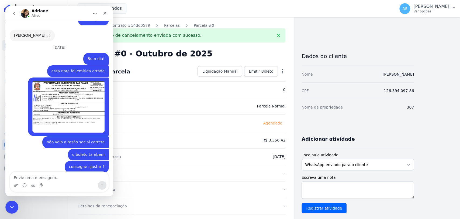
click at [30, 175] on textarea "Envie uma mensagem..." at bounding box center [59, 175] width 99 height 9
type textarea "C"
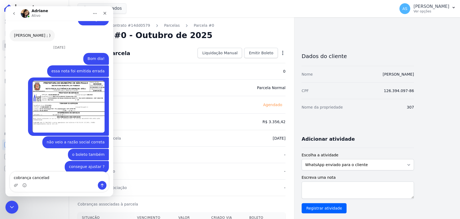
type textarea "cobrança cancelada"
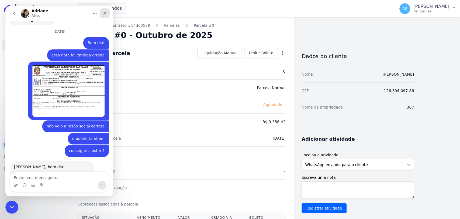
click at [103, 16] on div "Fechar" at bounding box center [105, 13] width 10 height 10
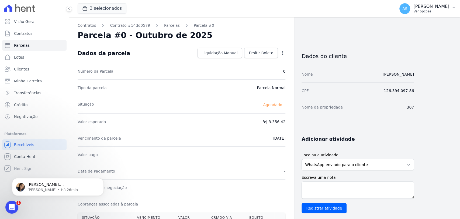
scroll to position [2233, 0]
click at [52, 185] on span "[PERSON_NAME]. [GEOGRAPHIC_DATA] ; )" at bounding box center [49, 187] width 45 height 10
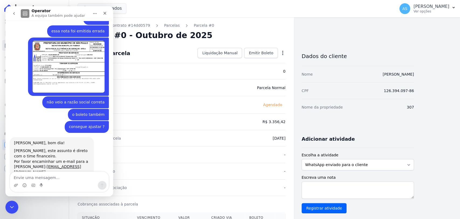
scroll to position [2242, 0]
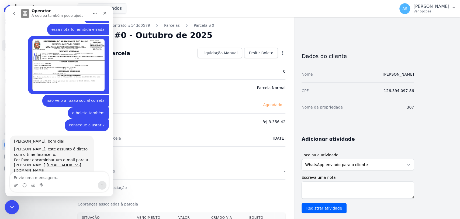
click at [9, 201] on div "Fechar mensagem da Intercom" at bounding box center [11, 205] width 13 height 13
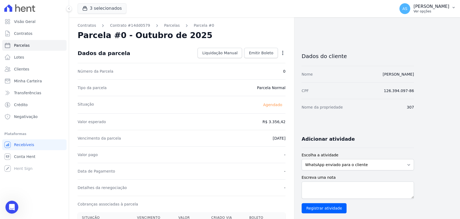
click at [442, 6] on p "[PERSON_NAME]" at bounding box center [431, 6] width 36 height 5
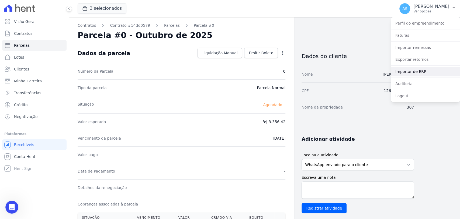
click at [409, 73] on link "Importar de ERP" at bounding box center [425, 72] width 69 height 10
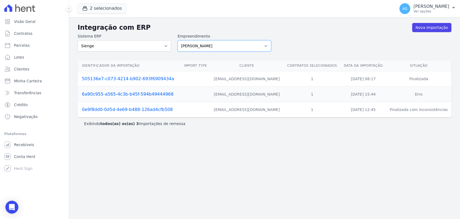
click at [266, 44] on select "[PERSON_NAME] Art Prime - [PERSON_NAME] Unique CTV Beat Residencial CTV Mob CTV…" at bounding box center [225, 45] width 94 height 11
select select "af4cbe73-c281-4f2e-9229-1156d0214977"
click at [178, 40] on select "[PERSON_NAME] Art Prime - [PERSON_NAME] Unique CTV Beat Residencial CTV Mob CTV…" at bounding box center [225, 45] width 94 height 11
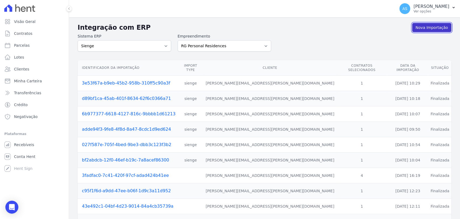
click at [423, 26] on link "Nova Importação" at bounding box center [431, 27] width 39 height 9
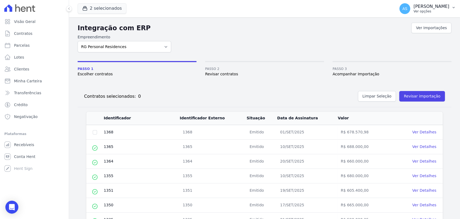
click at [452, 7] on icon "button" at bounding box center [453, 7] width 4 height 4
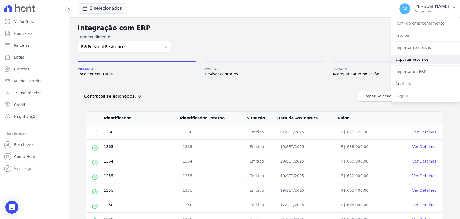
click at [410, 58] on link "Exportar retornos" at bounding box center [425, 59] width 69 height 10
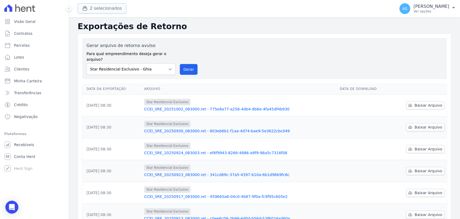
click at [95, 9] on button "2 selecionados" at bounding box center [102, 8] width 49 height 10
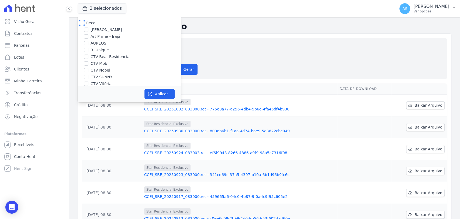
click at [82, 21] on input "Reco" at bounding box center [82, 23] width 4 height 4
checkbox input "true"
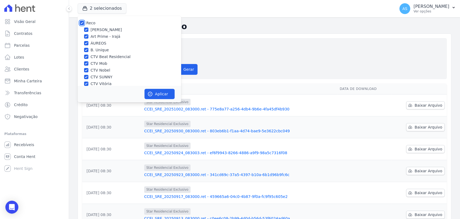
checkbox input "true"
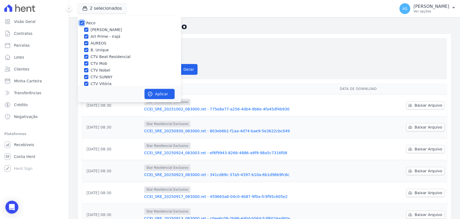
checkbox input "true"
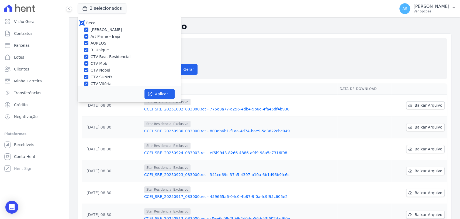
click at [82, 21] on input "Reco" at bounding box center [82, 23] width 4 height 4
checkbox input "false"
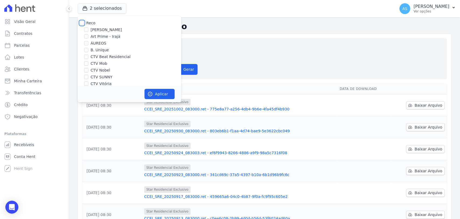
checkbox input "false"
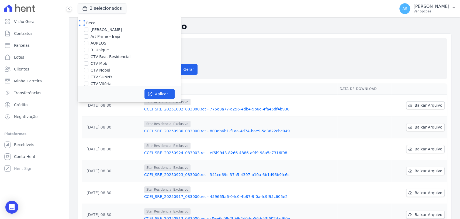
checkbox input "false"
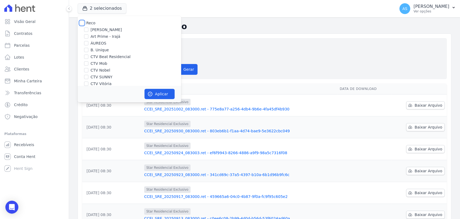
checkbox input "false"
click at [98, 70] on label "CTV Nobel" at bounding box center [101, 70] width 20 height 6
click at [88, 70] on input "CTV Nobel" at bounding box center [86, 70] width 4 height 4
checkbox input "true"
click at [158, 93] on button "Aplicar" at bounding box center [159, 94] width 30 height 10
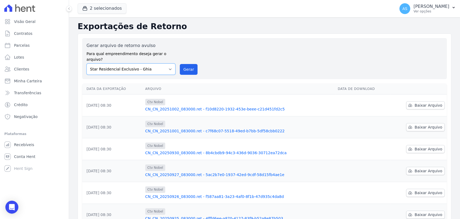
click at [170, 63] on select "[PERSON_NAME] Art Prime - [PERSON_NAME] Unique CTV Beat Residencial CTV Mob CTV…" at bounding box center [131, 68] width 89 height 11
select select "99ecfb74-b06a-4265-b540-74287d60a3a4"
click at [87, 63] on select "[PERSON_NAME] Art Prime - [PERSON_NAME] Unique CTV Beat Residencial CTV Mob CTV…" at bounding box center [131, 68] width 89 height 11
drag, startPoint x: 185, startPoint y: 64, endPoint x: 250, endPoint y: 53, distance: 66.4
click at [185, 64] on button "Gerar" at bounding box center [189, 69] width 18 height 11
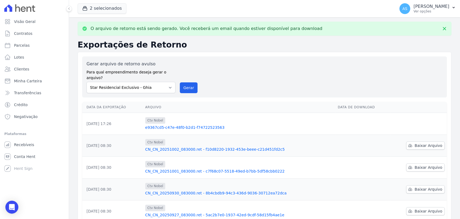
click at [201, 125] on link "e9367cd5-c47e-48f0-b2d1-f74722523563" at bounding box center [239, 127] width 188 height 5
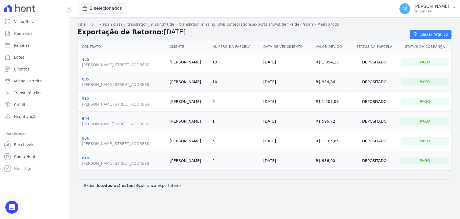
click at [424, 33] on link "Baixar Arquivo" at bounding box center [431, 34] width 42 height 9
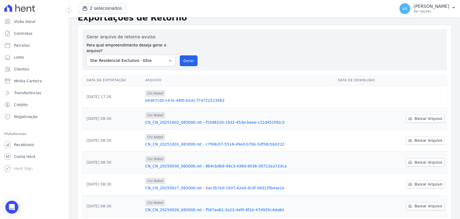
scroll to position [60, 0]
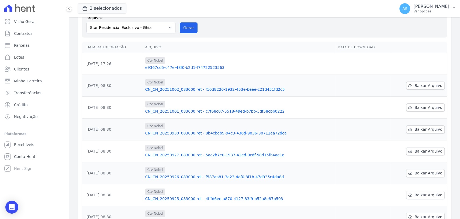
click at [209, 130] on link "CN_CN_20250930_083000.ret - 8b4cbdb9-94c3-436d-9036-30712ea72dca" at bounding box center [239, 132] width 188 height 5
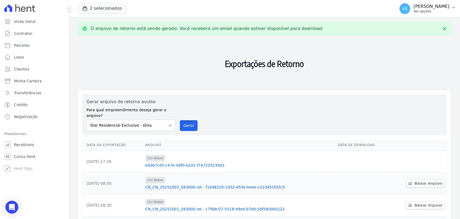
click at [451, 7] on icon "button" at bounding box center [453, 7] width 4 height 4
click at [456, 6] on button "AS [PERSON_NAME] Ver opções" at bounding box center [427, 8] width 65 height 15
click at [454, 8] on icon "button" at bounding box center [453, 7] width 2 height 1
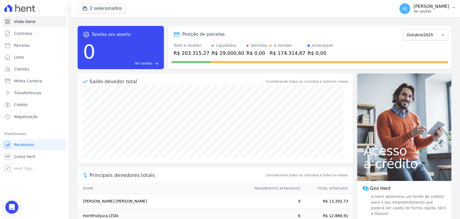
click at [452, 8] on icon "button" at bounding box center [453, 7] width 4 height 4
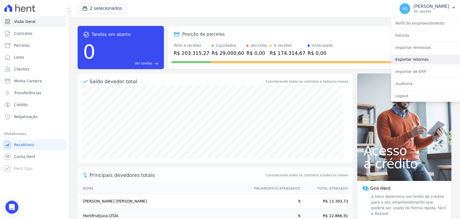
click at [418, 59] on link "Exportar retornos" at bounding box center [425, 59] width 69 height 10
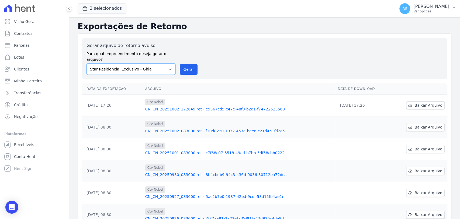
click at [170, 63] on select "[PERSON_NAME] Art Prime - [PERSON_NAME] Unique CTV Beat Residencial CTV Mob CTV…" at bounding box center [131, 68] width 89 height 11
select select "99ecfb74-b06a-4265-b540-74287d60a3a4"
click at [87, 63] on select "[PERSON_NAME] Art Prime - [PERSON_NAME] Unique CTV Beat Residencial CTV Mob CTV…" at bounding box center [131, 68] width 89 height 11
click at [103, 8] on button "2 selecionados" at bounding box center [102, 8] width 49 height 10
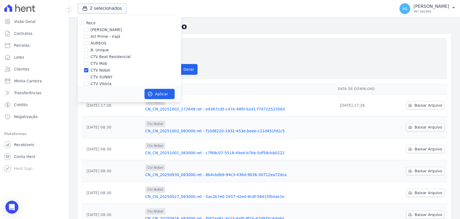
scroll to position [51, 0]
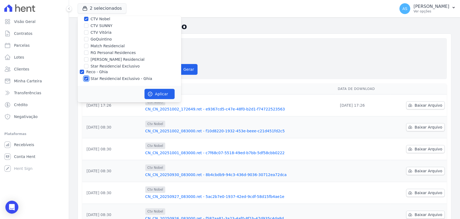
click at [86, 78] on input "Star Residencial Exclusivo - Ghia" at bounding box center [86, 78] width 4 height 4
checkbox input "false"
click at [168, 92] on button "Aplicar" at bounding box center [159, 94] width 30 height 10
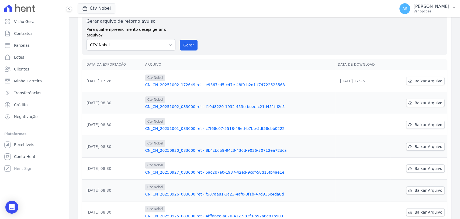
scroll to position [60, 0]
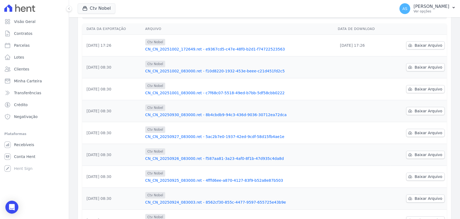
click at [262, 112] on link "CN_CN_20250930_083000.ret - 8b4cbdb9-94c3-436d-9036-30712ea72dca" at bounding box center [239, 114] width 188 height 5
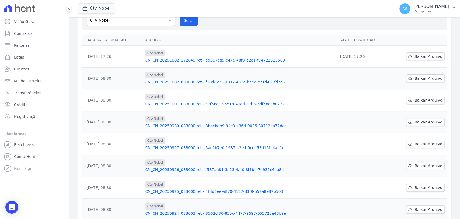
scroll to position [90, 0]
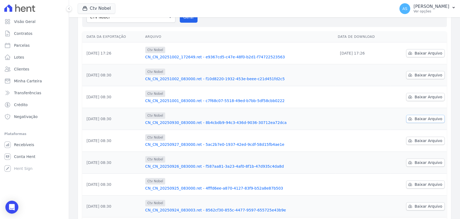
click at [431, 116] on span "Baixar Arquivo" at bounding box center [428, 118] width 28 height 5
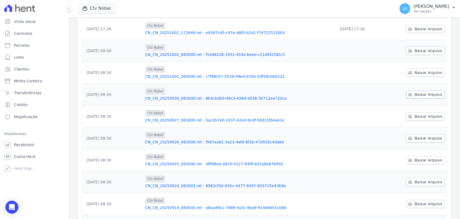
scroll to position [150, 0]
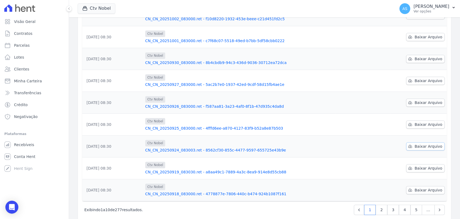
click at [421, 143] on span "Baixar Arquivo" at bounding box center [428, 145] width 28 height 5
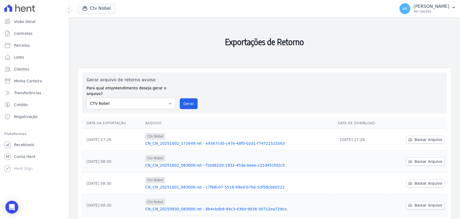
scroll to position [0, 0]
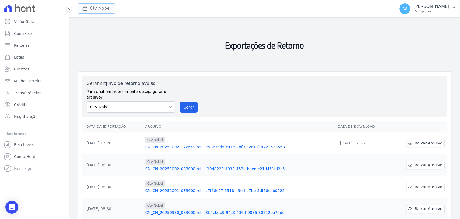
click at [86, 7] on icon "button" at bounding box center [85, 8] width 4 height 4
click at [94, 9] on button "Ctv Nobel" at bounding box center [97, 8] width 38 height 10
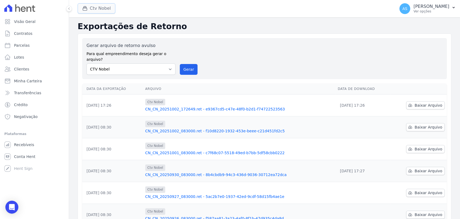
click at [93, 10] on button "Ctv Nobel" at bounding box center [97, 8] width 38 height 10
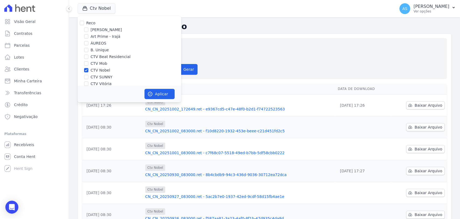
click at [84, 70] on div "CTV Nobel" at bounding box center [129, 70] width 103 height 6
click at [86, 70] on input "CTV Nobel" at bounding box center [86, 70] width 4 height 4
checkbox input "false"
click at [83, 78] on div "CTV SUNNY" at bounding box center [129, 77] width 103 height 6
click at [84, 78] on input "CTV SUNNY" at bounding box center [86, 77] width 4 height 4
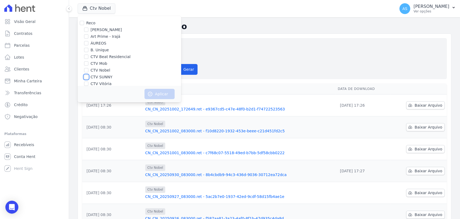
checkbox input "true"
click at [159, 95] on button "Aplicar" at bounding box center [159, 94] width 30 height 10
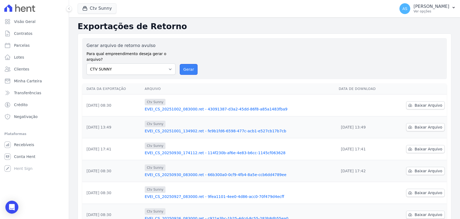
click at [185, 65] on button "Gerar" at bounding box center [189, 69] width 18 height 11
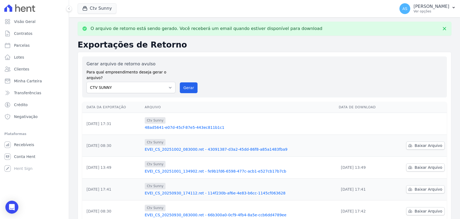
click at [193, 125] on link "48ad5641-e07d-45cf-87e5-443ec811b1c1" at bounding box center [240, 127] width 190 height 5
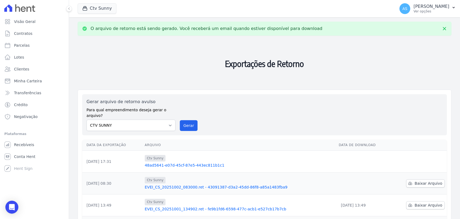
click at [203, 184] on link "EVEI_CS_20251002_083000.ret - 43091387-d3a2-45dd-86f8-a85a1483fba9" at bounding box center [240, 186] width 190 height 5
click at [154, 162] on link "48ad5641-e07d-45cf-87e5-443ec811b1c1" at bounding box center [240, 164] width 190 height 5
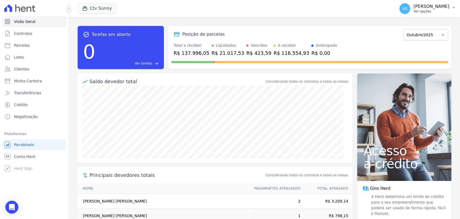
click at [436, 6] on p "[PERSON_NAME]" at bounding box center [431, 6] width 36 height 5
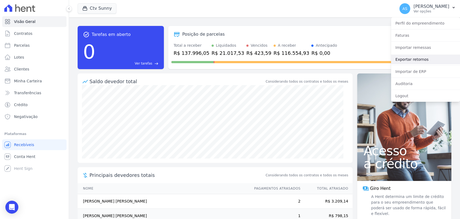
click at [416, 59] on link "Exportar retornos" at bounding box center [425, 59] width 69 height 10
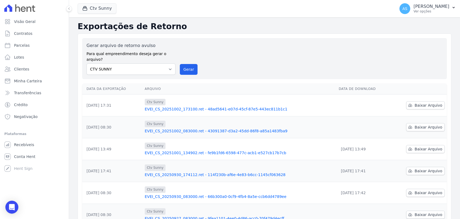
click at [180, 106] on link "EVEI_CS_20251002_173100.ret - 48ad5641-e07d-45cf-87e5-443ec811b1c1" at bounding box center [240, 108] width 190 height 5
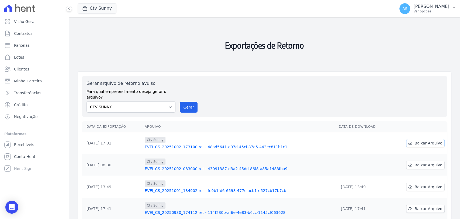
click at [420, 140] on span "Baixar Arquivo" at bounding box center [428, 142] width 28 height 5
click at [97, 7] on button "Ctv Sunny" at bounding box center [97, 8] width 39 height 10
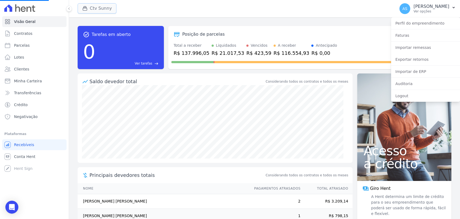
click at [94, 7] on button "Ctv Sunny" at bounding box center [97, 8] width 39 height 10
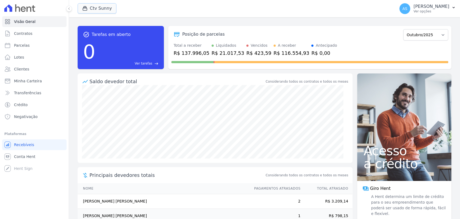
click at [95, 7] on button "Ctv Sunny" at bounding box center [97, 8] width 39 height 10
click at [99, 9] on button "Ctv Sunny" at bounding box center [97, 8] width 39 height 10
click at [448, 6] on p "[PERSON_NAME]" at bounding box center [431, 6] width 36 height 5
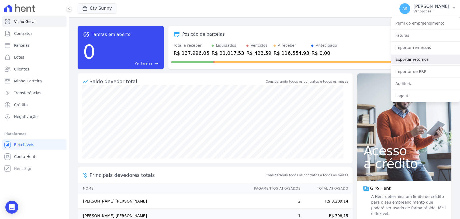
click at [404, 57] on link "Exportar retornos" at bounding box center [425, 59] width 69 height 10
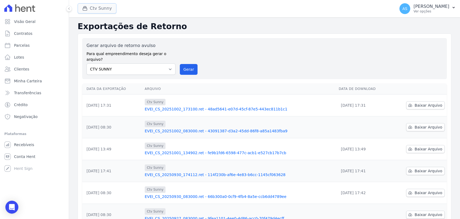
click at [100, 5] on button "Ctv Sunny" at bounding box center [97, 8] width 39 height 10
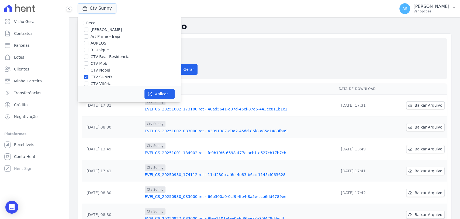
scroll to position [30, 0]
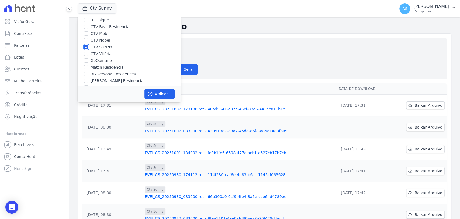
click at [84, 46] on input "CTV SUNNY" at bounding box center [86, 47] width 4 height 4
checkbox input "false"
click at [87, 54] on input "CTV Vitória" at bounding box center [86, 53] width 4 height 4
checkbox input "true"
click at [161, 95] on button "Aplicar" at bounding box center [159, 94] width 30 height 10
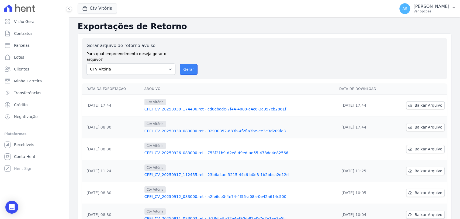
click at [187, 64] on button "Gerar" at bounding box center [189, 69] width 18 height 11
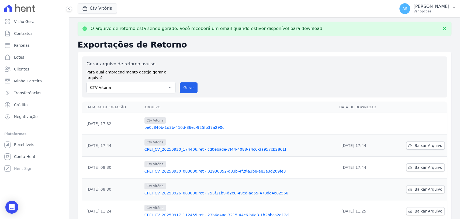
click at [192, 125] on link "be0c840b-1d3b-410d-86ec-925fb37a290c" at bounding box center [239, 127] width 191 height 5
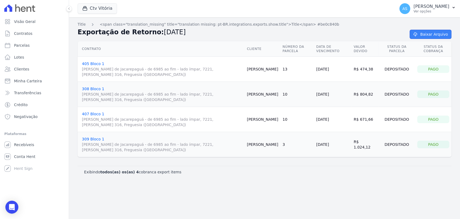
click at [428, 34] on link "Baixar Arquivo" at bounding box center [431, 34] width 42 height 9
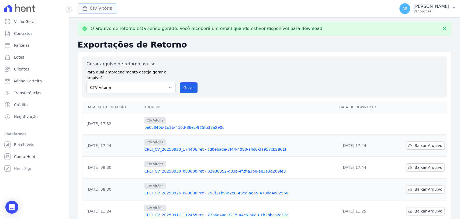
click at [100, 8] on button "Ctv Vitória" at bounding box center [97, 8] width 39 height 10
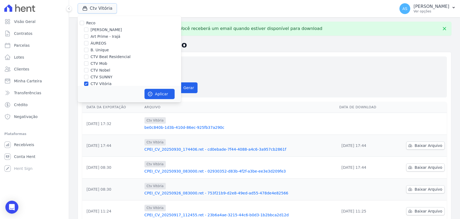
scroll to position [30, 0]
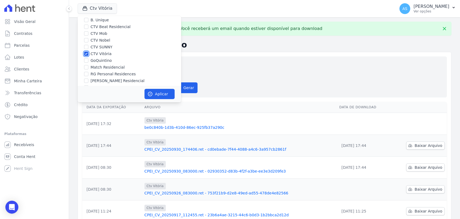
click at [85, 54] on input "CTV Vitória" at bounding box center [86, 53] width 4 height 4
checkbox input "false"
click at [85, 61] on input "GoQuintino" at bounding box center [86, 60] width 4 height 4
checkbox input "true"
click at [159, 94] on button "Aplicar" at bounding box center [159, 94] width 30 height 10
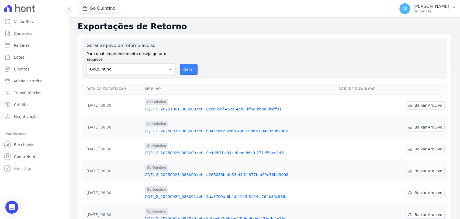
click at [186, 64] on button "Gerar" at bounding box center [189, 69] width 18 height 11
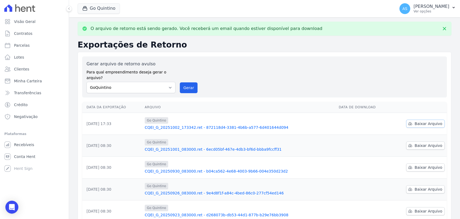
click at [423, 121] on span "Baixar Arquivo" at bounding box center [428, 123] width 28 height 5
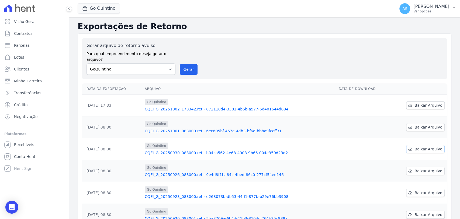
click at [424, 146] on span "Baixar Arquivo" at bounding box center [428, 148] width 28 height 5
click at [101, 9] on button "Go Quintino" at bounding box center [99, 8] width 42 height 10
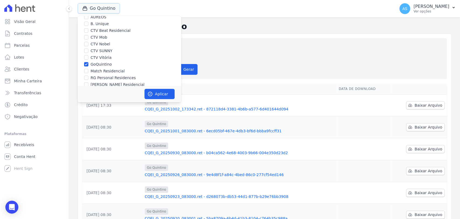
scroll to position [51, 0]
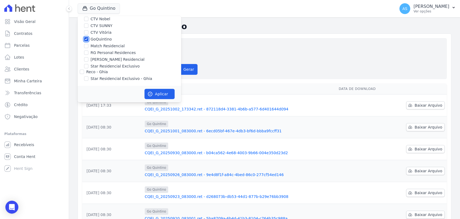
click at [84, 40] on input "GoQuintino" at bounding box center [86, 39] width 4 height 4
checkbox input "false"
click at [87, 52] on input "RG Personal Residences" at bounding box center [86, 52] width 4 height 4
checkbox input "true"
click at [153, 95] on button "Aplicar" at bounding box center [159, 94] width 30 height 10
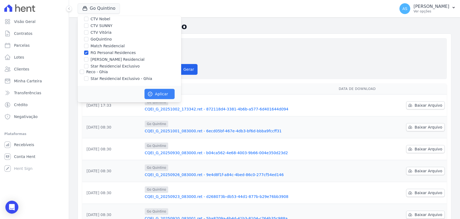
scroll to position [50, 0]
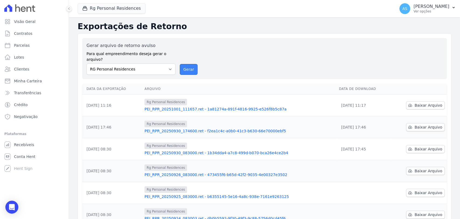
click at [186, 65] on button "Gerar" at bounding box center [189, 69] width 18 height 11
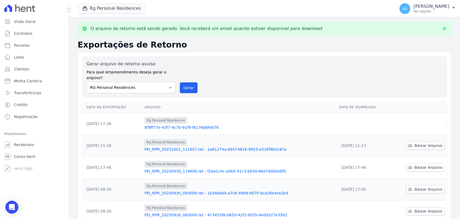
click at [193, 125] on link "8f9ff77e-93f7-4c7b-91f9-f6176b6fe076" at bounding box center [239, 127] width 190 height 5
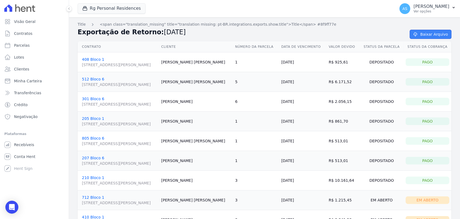
click at [434, 32] on link "Baixar Arquivo" at bounding box center [431, 34] width 42 height 9
drag, startPoint x: 323, startPoint y: 61, endPoint x: 340, endPoint y: 178, distance: 117.7
click at [340, 178] on tbody "408 Bloco 1 Rua Sete de Setembro, 92, SAL 2201, Centro Jobson Pereira 1 20/10/2…" at bounding box center [265, 150] width 374 height 197
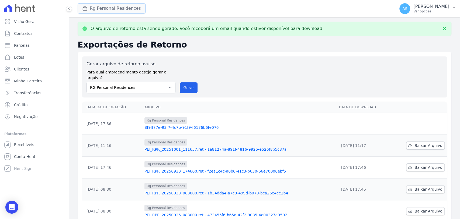
click at [104, 8] on button "Rg Personal Residences" at bounding box center [112, 8] width 68 height 10
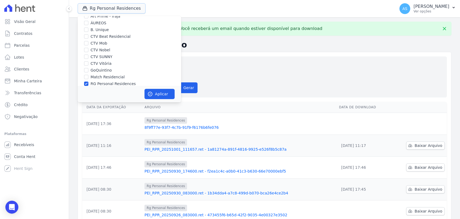
scroll to position [51, 0]
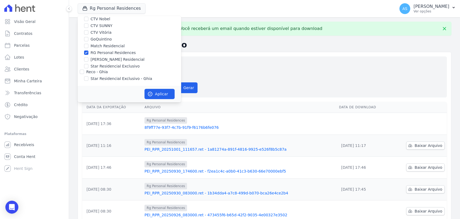
click at [94, 52] on label "RG Personal Residences" at bounding box center [113, 53] width 45 height 6
click at [88, 52] on input "RG Personal Residences" at bounding box center [86, 52] width 4 height 4
checkbox input "false"
click at [93, 58] on label "[PERSON_NAME] Residencial" at bounding box center [118, 60] width 54 height 6
click at [88, 58] on input "[PERSON_NAME] Residencial" at bounding box center [86, 59] width 4 height 4
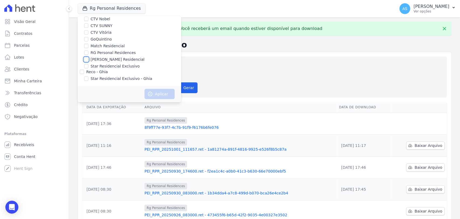
checkbox input "true"
click at [154, 95] on button "Aplicar" at bounding box center [159, 94] width 30 height 10
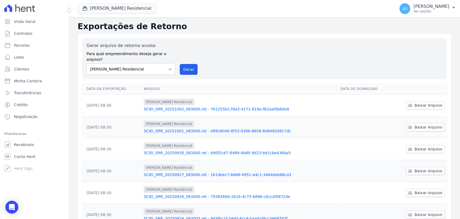
drag, startPoint x: 185, startPoint y: 65, endPoint x: 248, endPoint y: 56, distance: 63.3
click at [186, 65] on button "Gerar" at bounding box center [189, 69] width 18 height 11
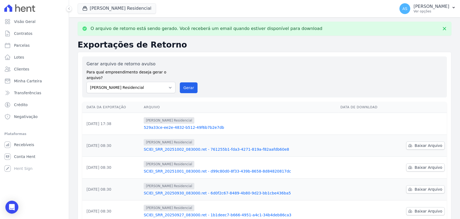
click at [177, 125] on link "529a33ce-ee2e-4832-b512-49f6b7b2e7db" at bounding box center [240, 127] width 192 height 5
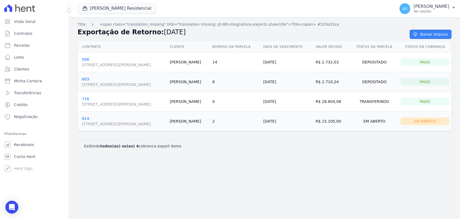
click at [428, 34] on link "Baixar Arquivo" at bounding box center [431, 34] width 42 height 9
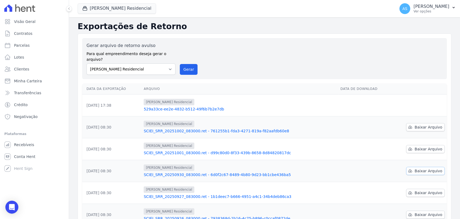
click at [417, 168] on span "Baixar Arquivo" at bounding box center [428, 170] width 28 height 5
click at [16, 79] on span "Minha Carteira" at bounding box center [28, 80] width 28 height 5
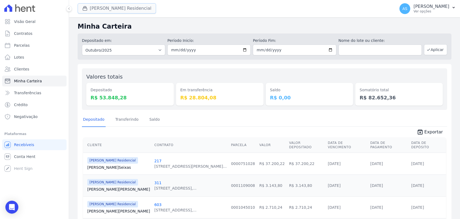
click at [90, 5] on button "[PERSON_NAME] Residencial" at bounding box center [117, 8] width 78 height 10
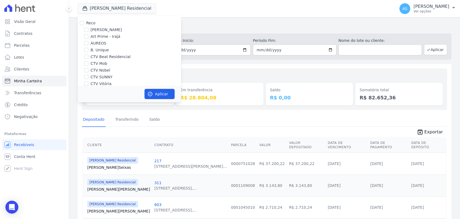
click at [81, 25] on div at bounding box center [82, 22] width 4 height 5
click at [81, 22] on input "Reco" at bounding box center [82, 23] width 4 height 4
checkbox input "true"
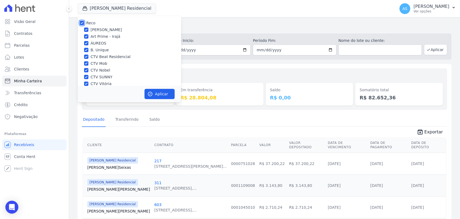
checkbox input "true"
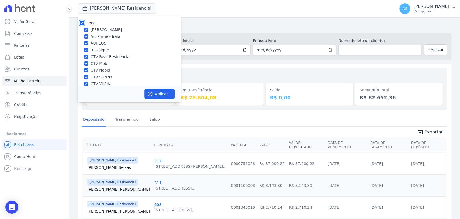
checkbox input "true"
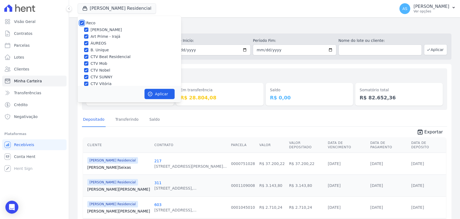
checkbox input "true"
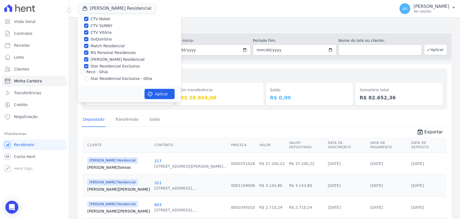
click at [95, 80] on label "Star Residencial Exclusivo - Ghia" at bounding box center [121, 79] width 61 height 6
click at [88, 80] on input "Star Residencial Exclusivo - Ghia" at bounding box center [86, 78] width 4 height 4
checkbox input "true"
click at [157, 95] on button "Aplicar" at bounding box center [159, 94] width 30 height 10
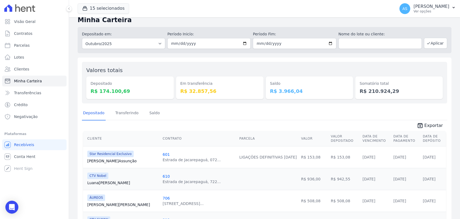
scroll to position [0, 0]
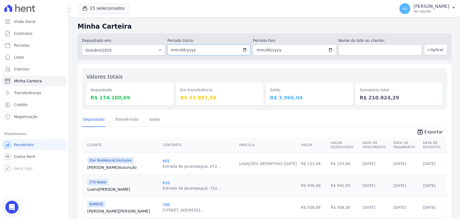
click at [243, 49] on input "2025-10-01" at bounding box center [208, 49] width 83 height 11
type input "[DATE]"
click at [426, 50] on icon "button" at bounding box center [428, 49] width 4 height 4
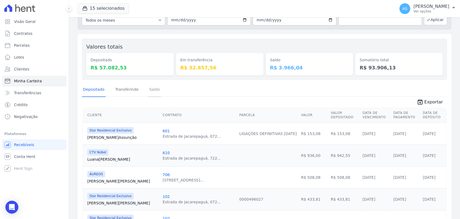
click at [150, 87] on link "Saldo" at bounding box center [154, 90] width 13 height 14
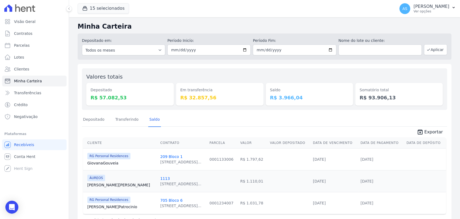
scroll to position [17, 0]
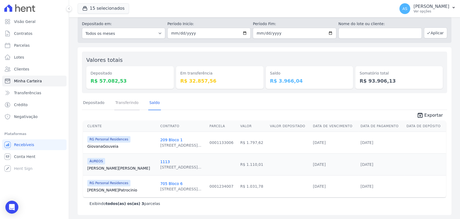
click at [125, 100] on link "Transferindo" at bounding box center [127, 103] width 26 height 14
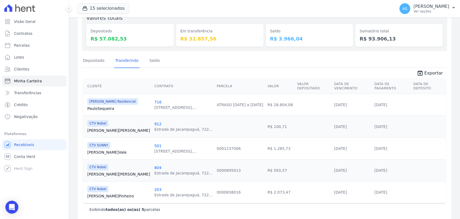
scroll to position [60, 0]
